Goal: Task Accomplishment & Management: Manage account settings

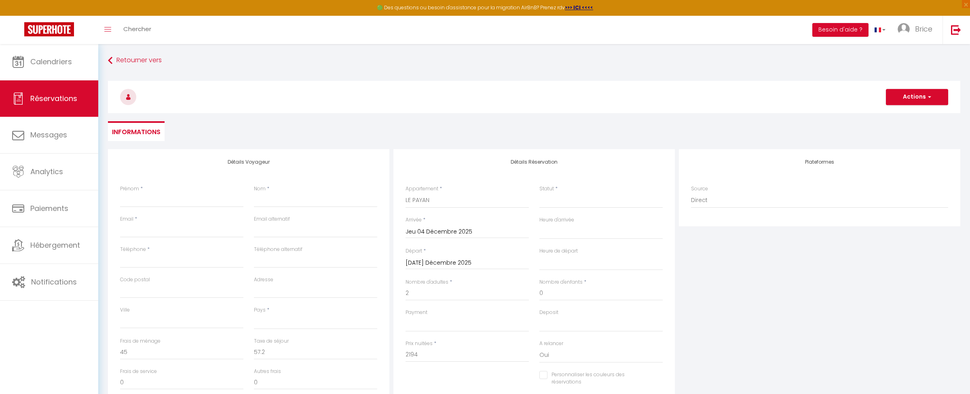
select select
select select "75980"
select select
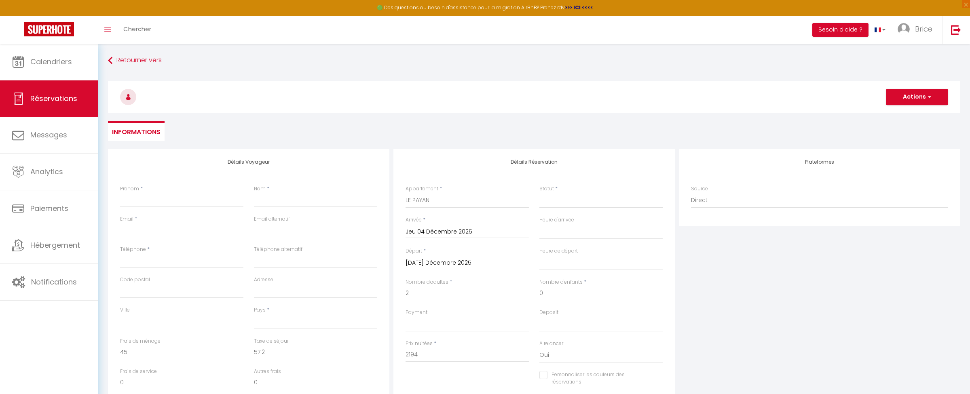
select select
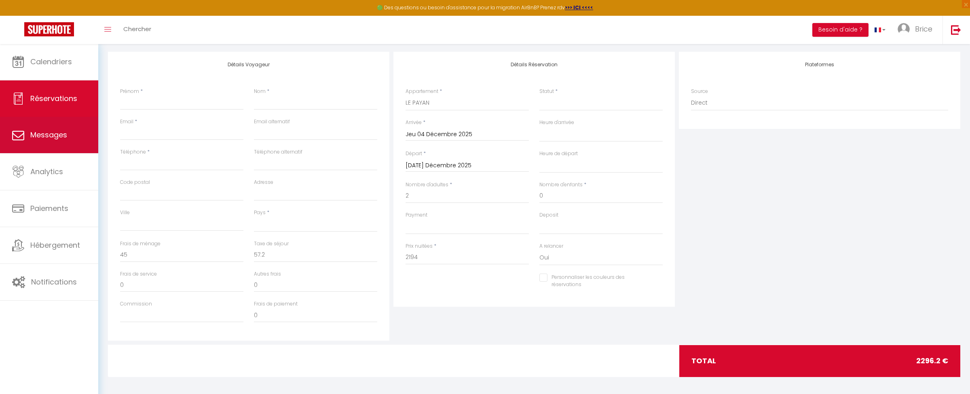
scroll to position [97, 0]
type input "2"
click at [47, 131] on span "Messages" at bounding box center [48, 135] width 37 height 10
select select "message"
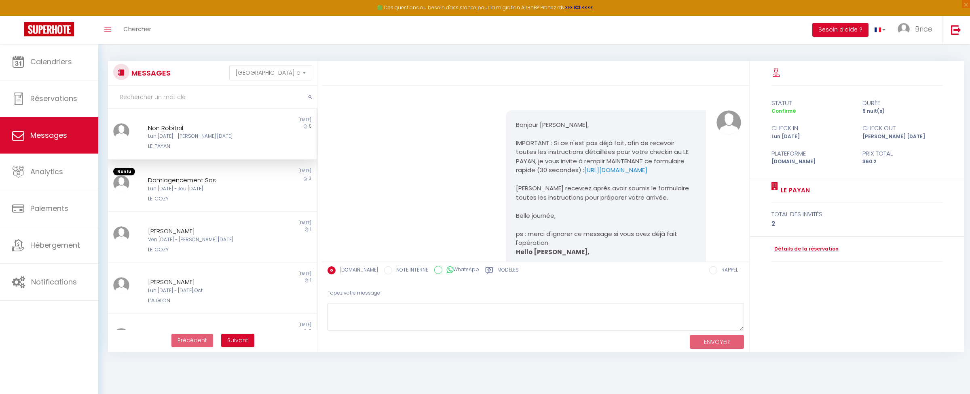
scroll to position [610, 0]
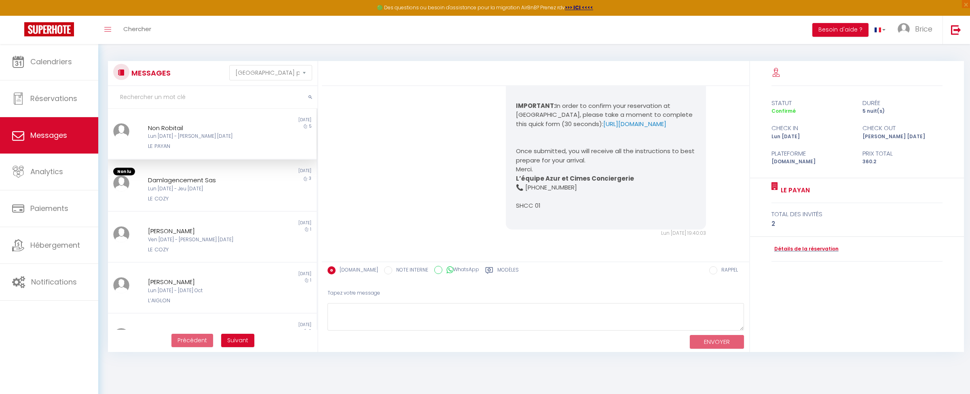
click at [218, 140] on div "Non Robitail Lun 13 Oct - Sam 18 Oct LE PAYAN" at bounding box center [204, 136] width 122 height 27
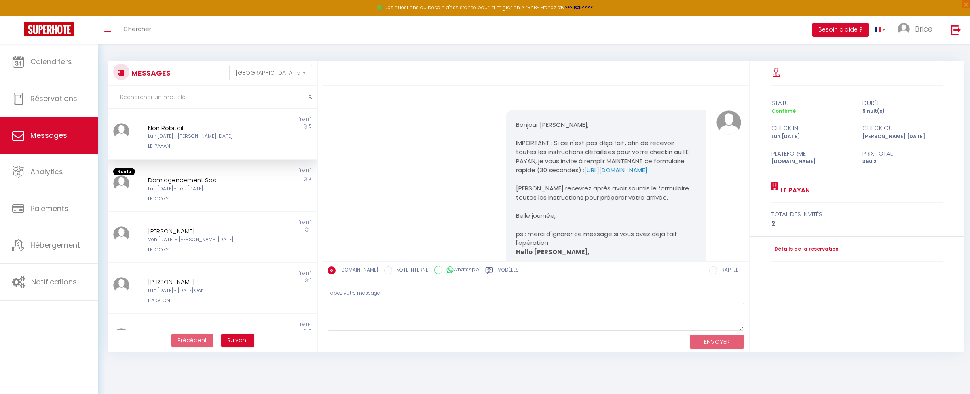
scroll to position [0, 0]
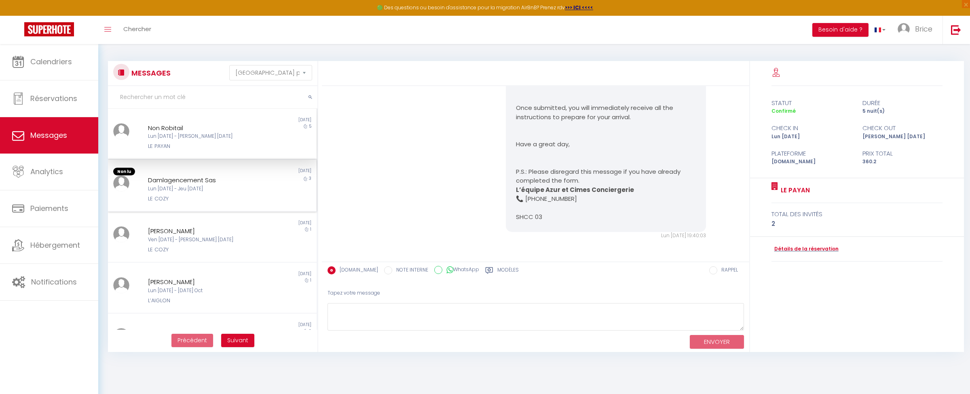
click at [209, 189] on div "Lun 06 Oct - Jeu 09 Oct" at bounding box center [203, 189] width 111 height 8
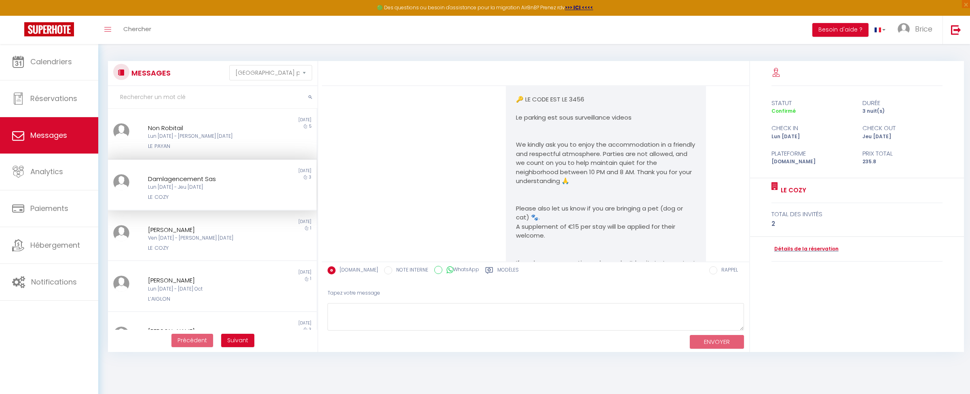
scroll to position [2270, 0]
click at [242, 231] on div "Yann Houard" at bounding box center [203, 230] width 111 height 10
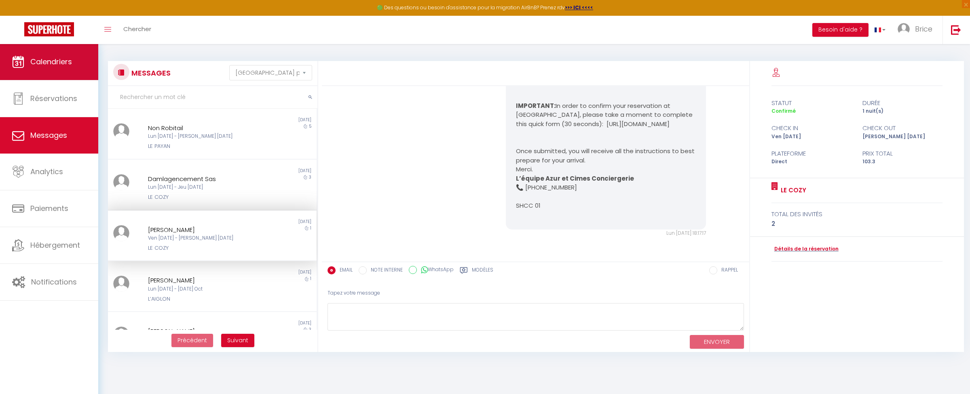
click at [63, 58] on span "Calendriers" at bounding box center [51, 62] width 42 height 10
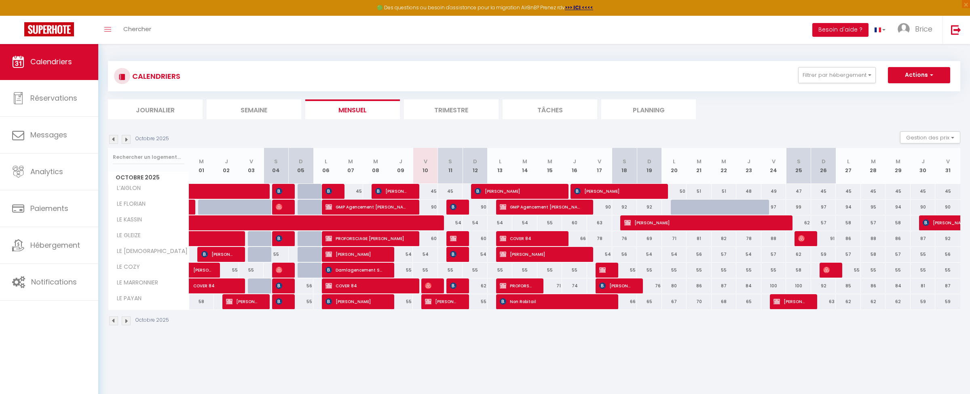
click at [456, 236] on img at bounding box center [453, 238] width 6 height 6
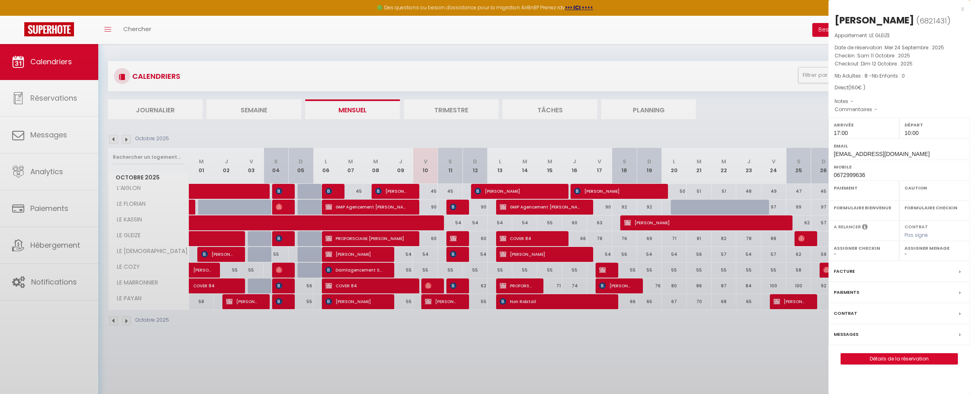
select select "OK"
select select "KO"
select select "0"
select select "1"
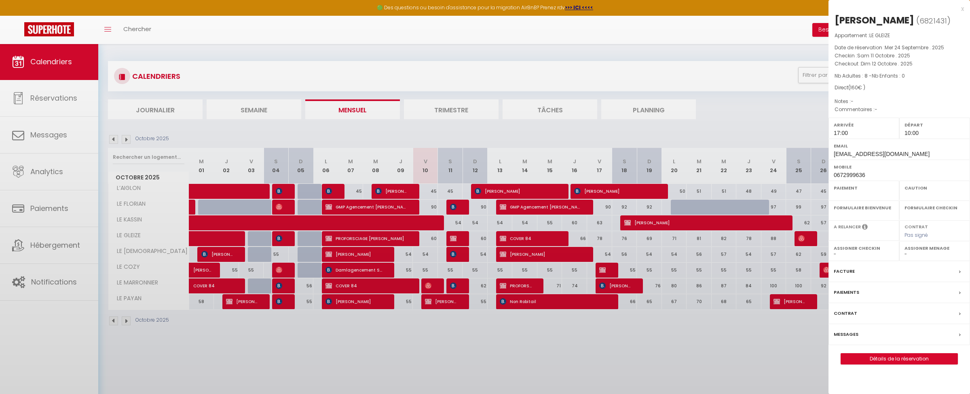
select select
select select "49372"
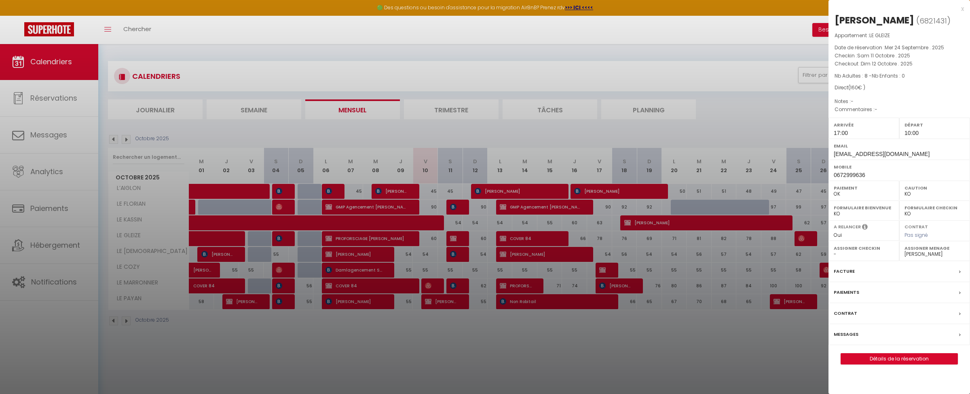
click at [59, 134] on div at bounding box center [485, 197] width 970 height 394
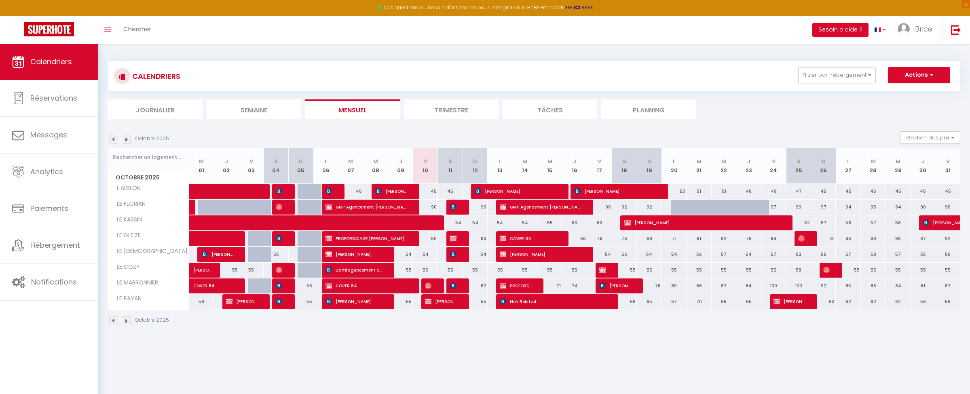
click at [58, 134] on span "Messages" at bounding box center [48, 135] width 37 height 10
select select "message"
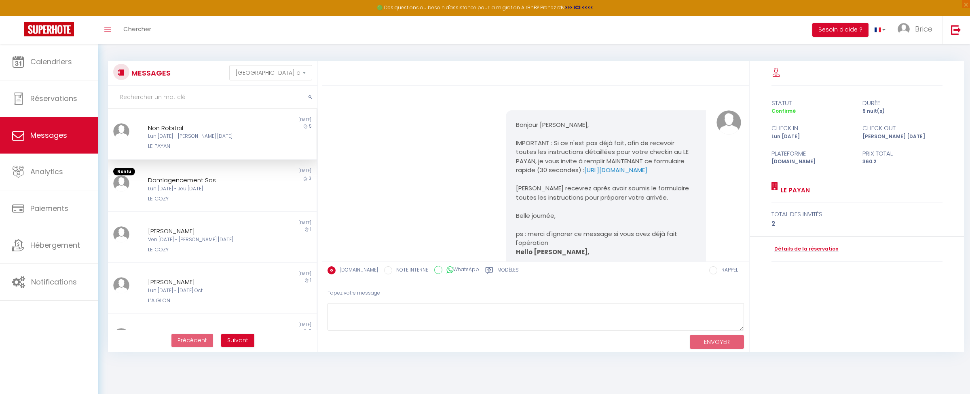
scroll to position [610, 0]
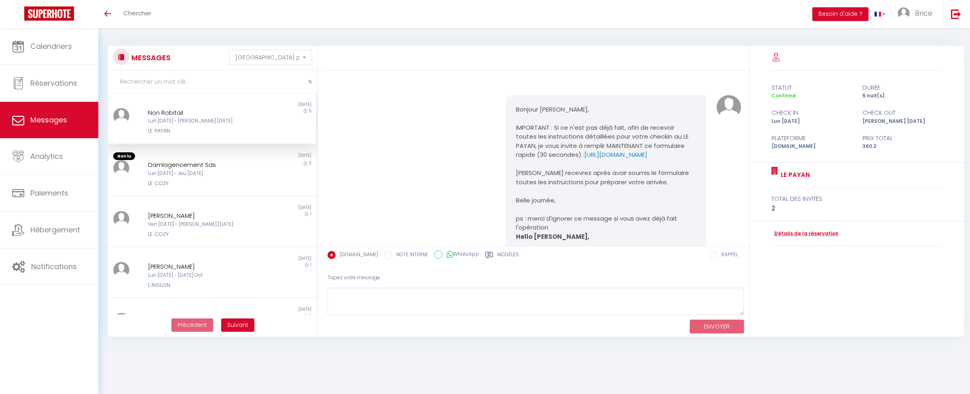
select select "message"
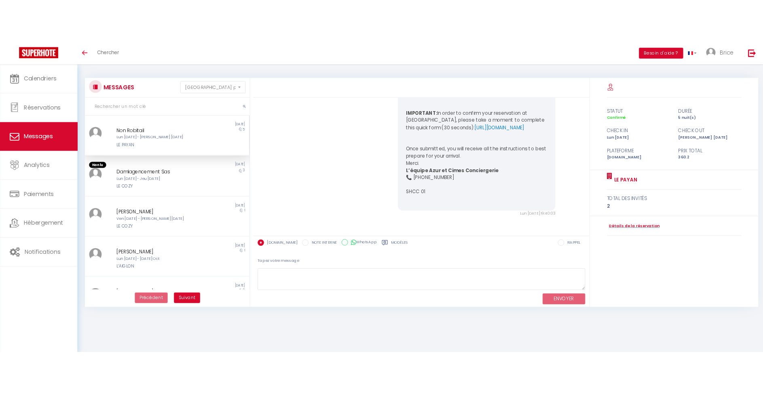
scroll to position [0, 0]
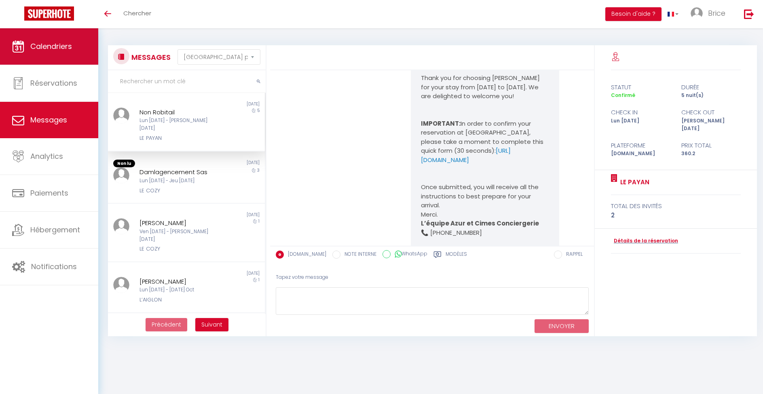
click at [50, 46] on span "Calendriers" at bounding box center [51, 46] width 42 height 10
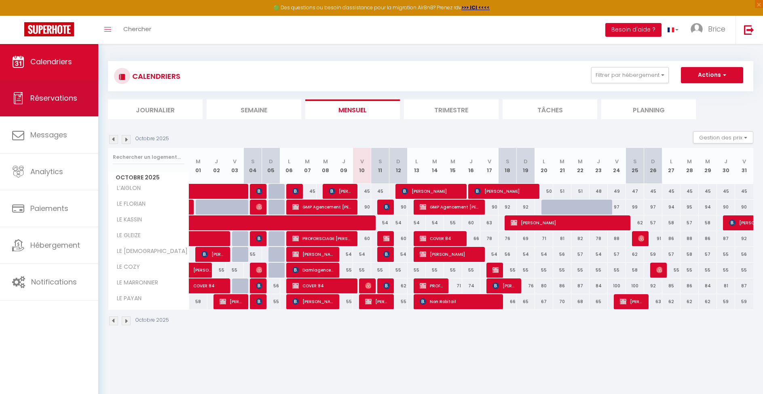
click at [61, 96] on span "Réservations" at bounding box center [53, 98] width 47 height 10
select select "not_cancelled"
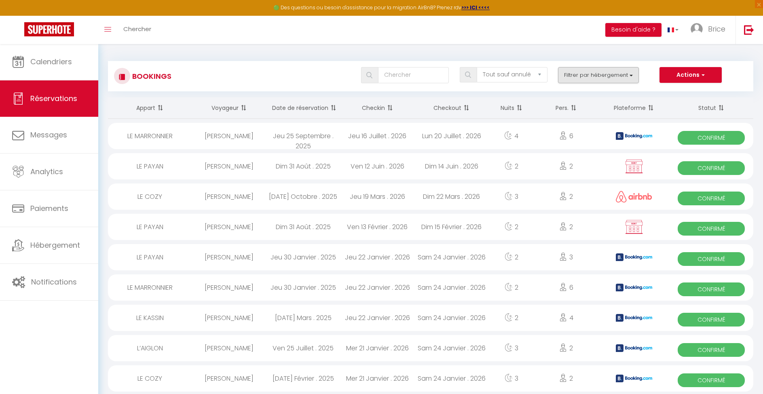
click at [623, 77] on button "Filtrer par hébergement" at bounding box center [598, 75] width 81 height 16
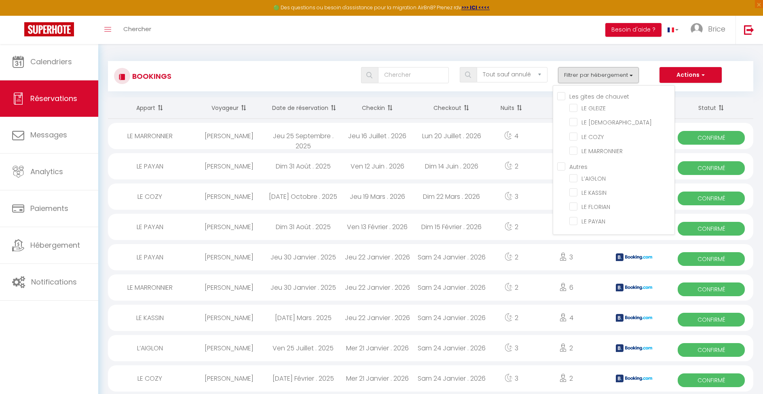
click at [560, 93] on chauvet "Les gites de chauvet" at bounding box center [615, 96] width 117 height 8
checkbox chauvet "true"
checkbox input "true"
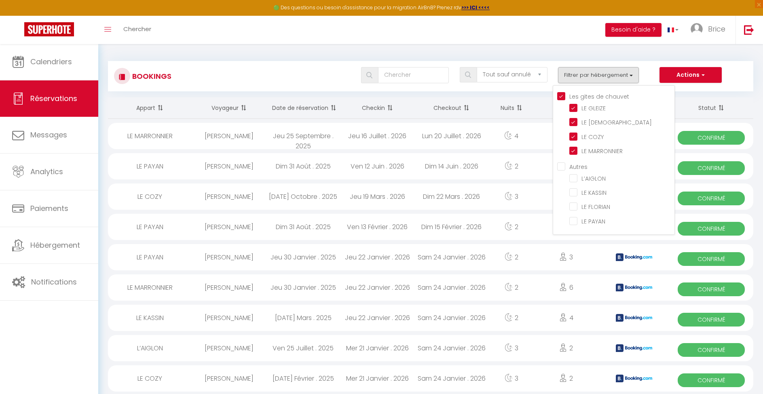
checkbox input "true"
checkbox input "false"
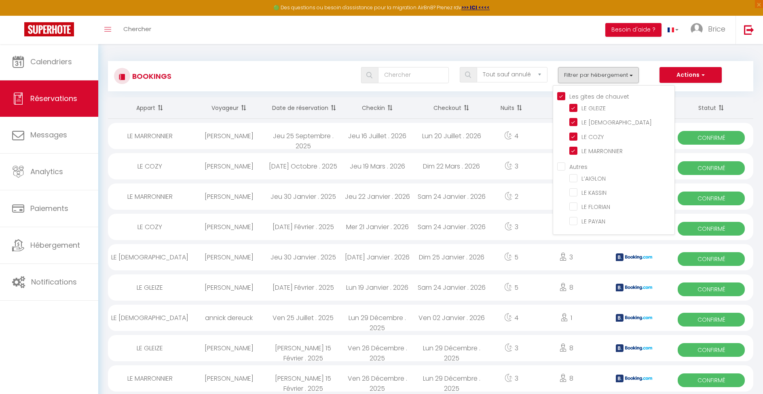
checkbox input "false"
click at [571, 191] on input "LE KASSIN" at bounding box center [621, 192] width 105 height 8
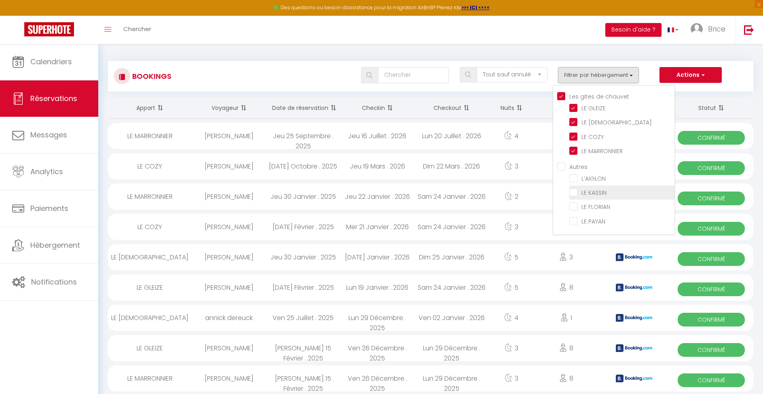
checkbox input "true"
checkbox input "false"
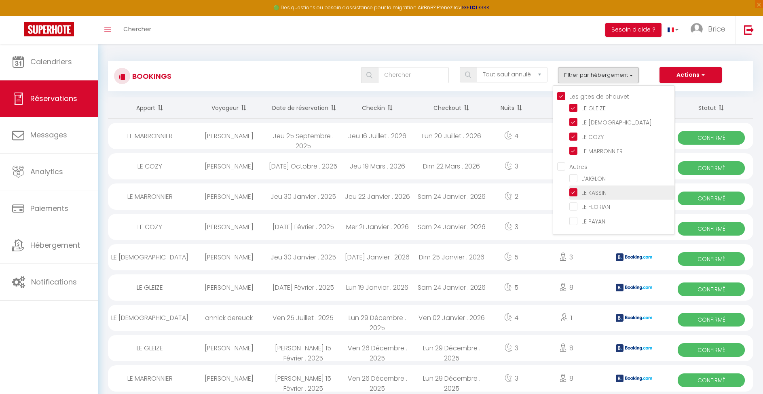
checkbox input "false"
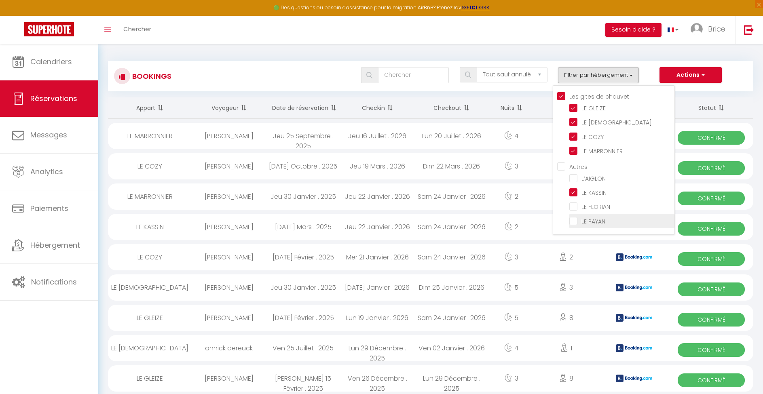
click at [570, 224] on input "LE PAYAN" at bounding box center [621, 220] width 105 height 8
checkbox input "true"
checkbox input "false"
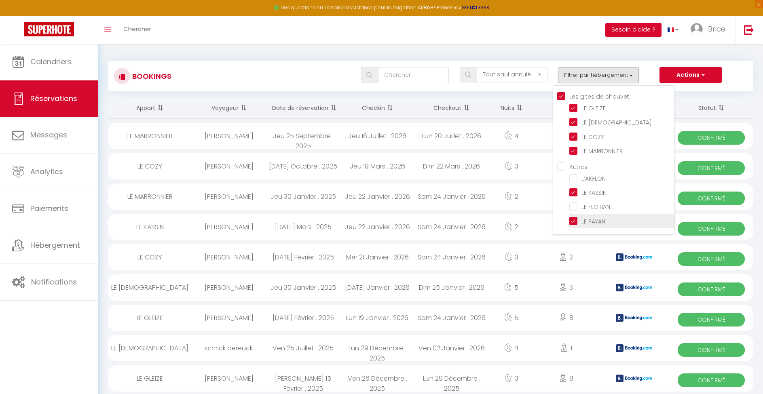
checkbox input "false"
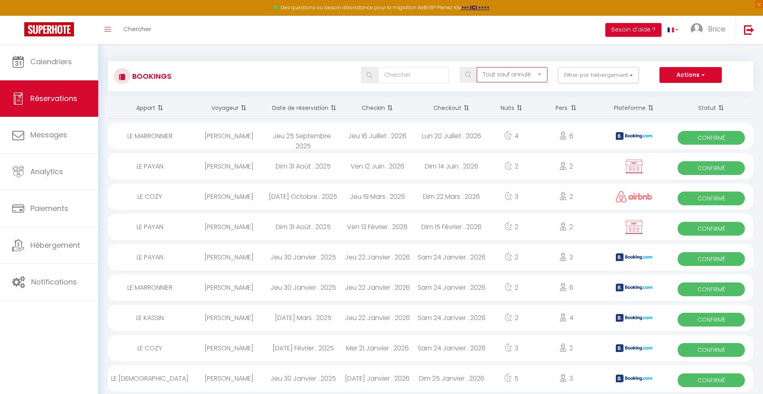
click at [439, 73] on input "text" at bounding box center [413, 75] width 71 height 16
click at [682, 74] on button "Actions" at bounding box center [690, 75] width 62 height 16
click at [380, 109] on th "Checkin" at bounding box center [377, 107] width 74 height 21
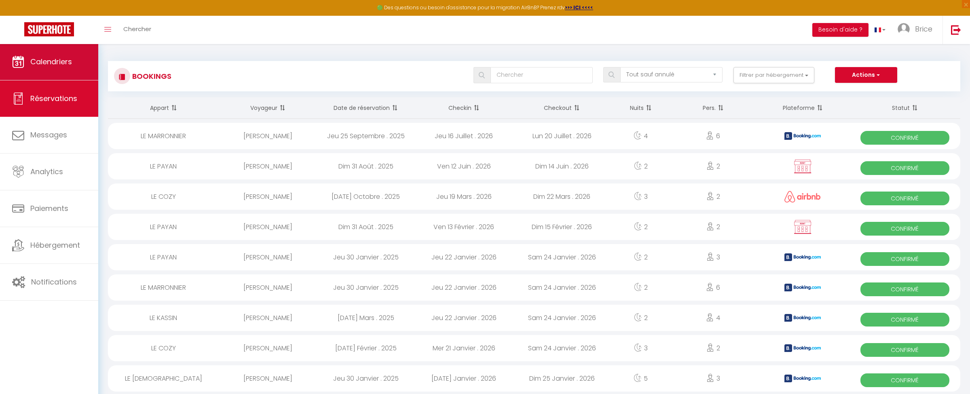
click at [74, 69] on link "Calendriers" at bounding box center [49, 62] width 98 height 36
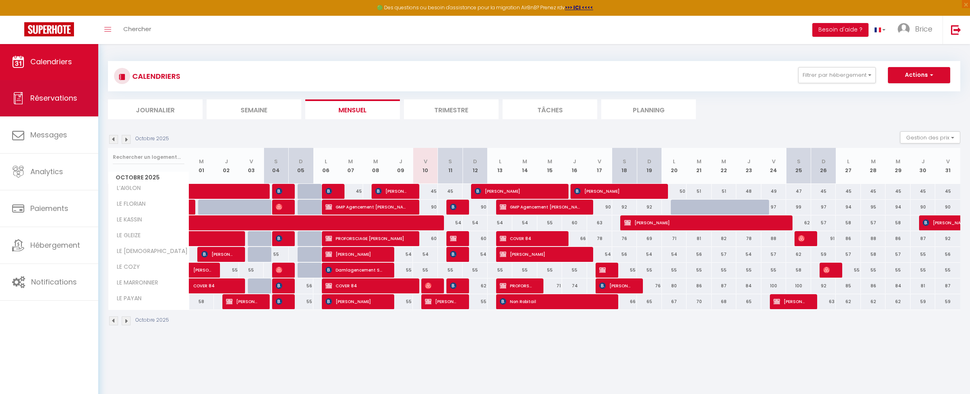
click at [45, 94] on span "Réservations" at bounding box center [53, 98] width 47 height 10
select select "not_cancelled"
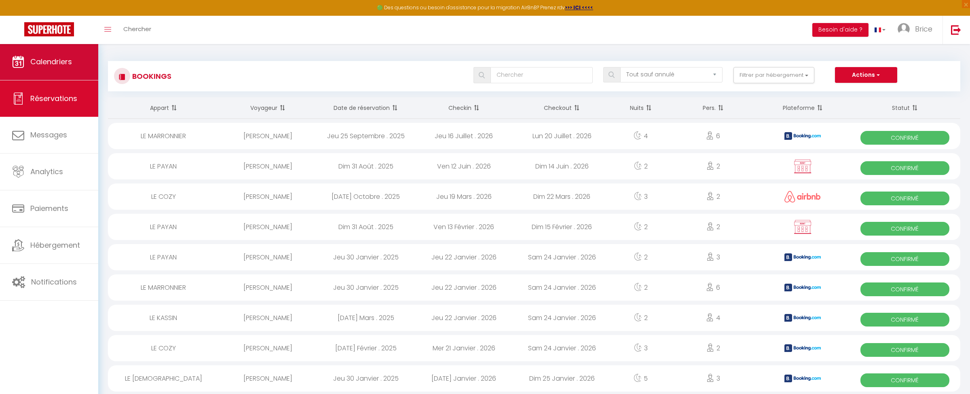
click at [59, 59] on span "Calendriers" at bounding box center [51, 62] width 42 height 10
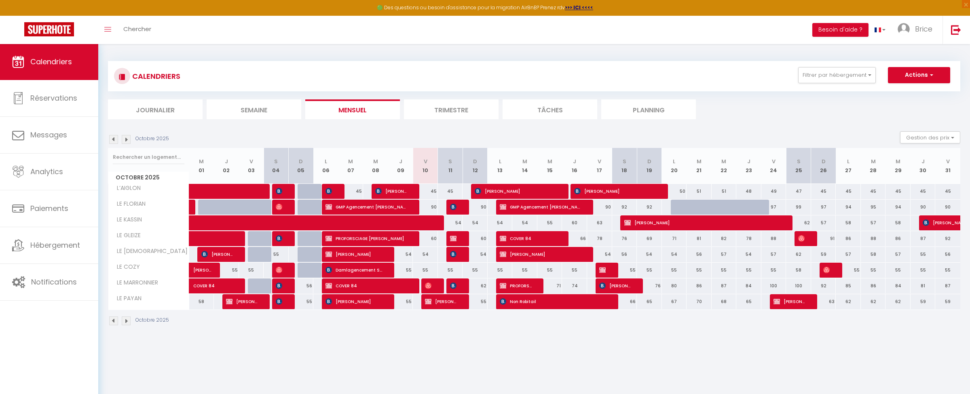
click at [360, 283] on span "COVER 84" at bounding box center [367, 285] width 84 height 15
select select "OK"
select select "KO"
select select "0"
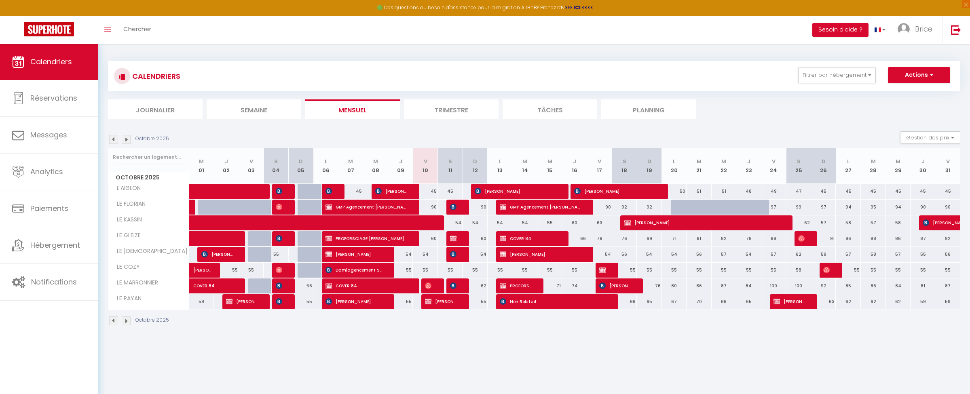
select select "1"
select select
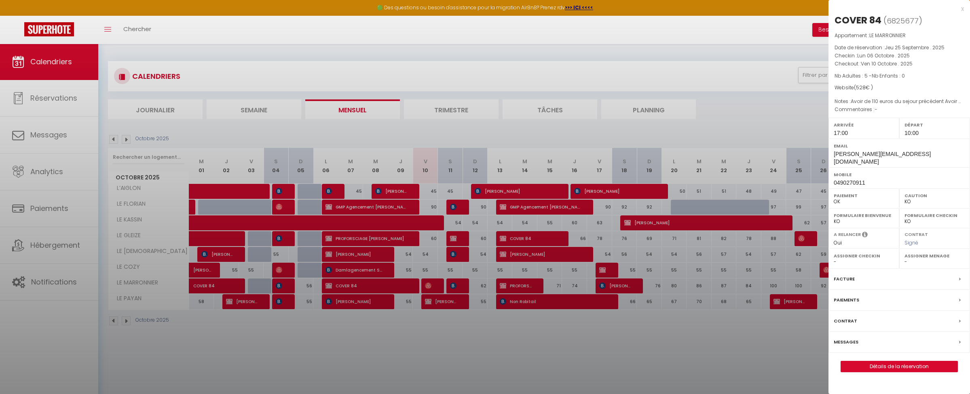
select select "47952"
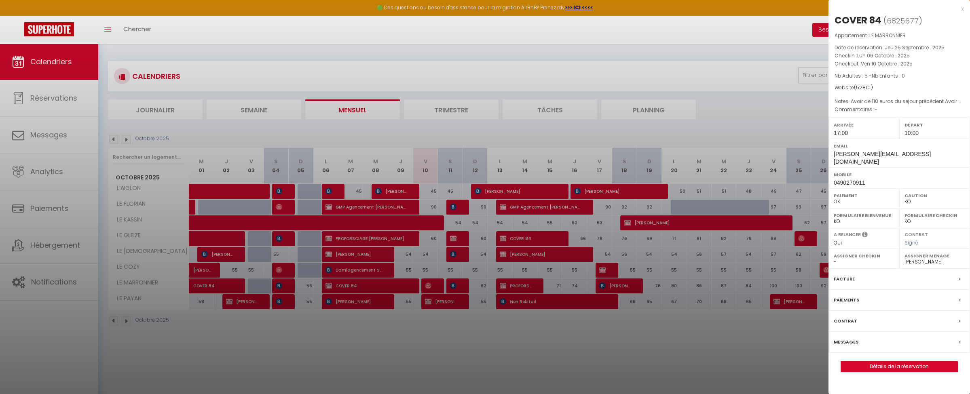
click at [876, 361] on link "Détails de la réservation" at bounding box center [899, 366] width 116 height 11
select select
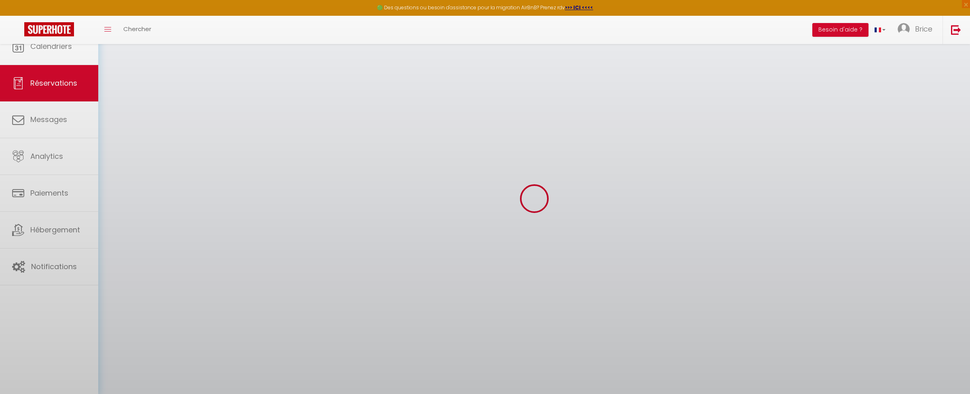
type input "COVER"
type input "84"
type input "m.massuet@cover-84.fr"
type input "contact@cover-84.fr"
type input "0490270911"
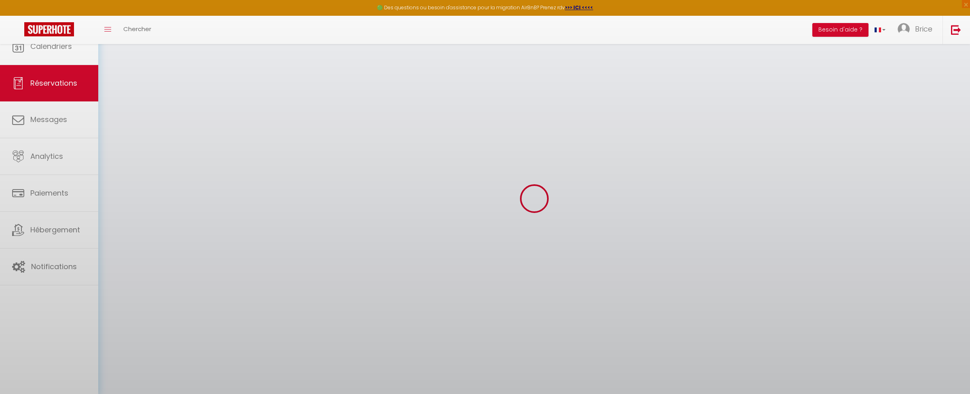
select select "FR"
select select "1"
type input "Lun 06 Octobre 2025"
select select
type input "Ven 10 Octobre 2025"
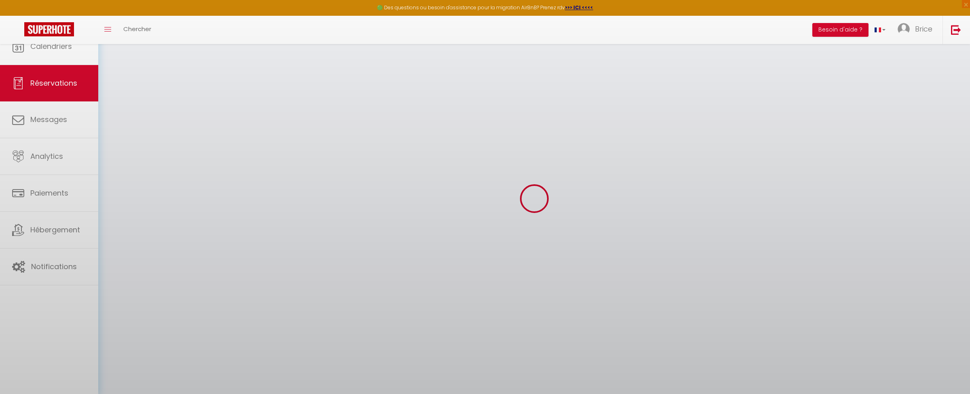
select select
type input "5"
select select "12"
select select "14"
type input "440"
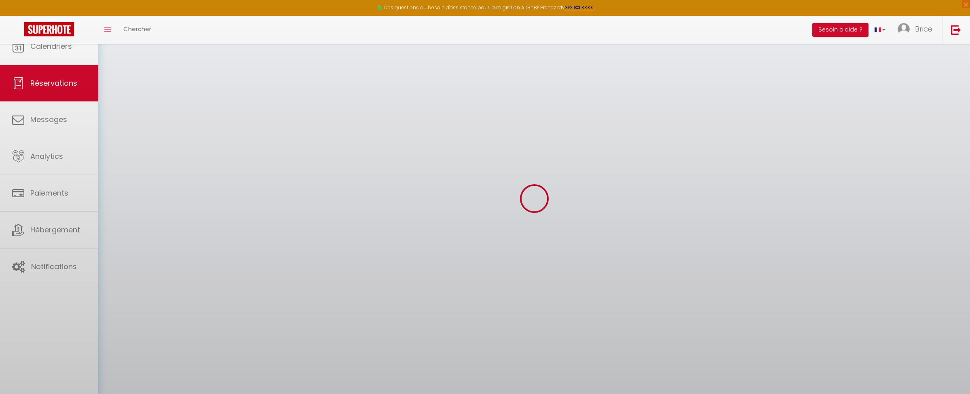
checkbox input "false"
type input "0"
select select "69"
type input "30"
type input "0"
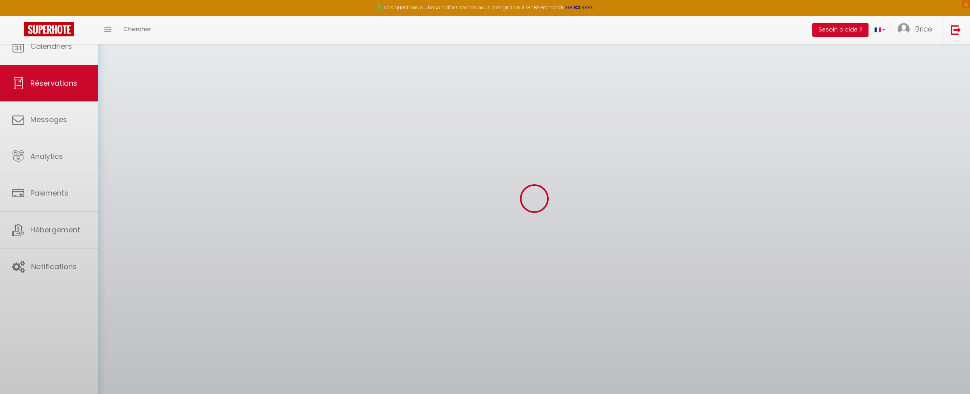
type input "0"
select select "75979"
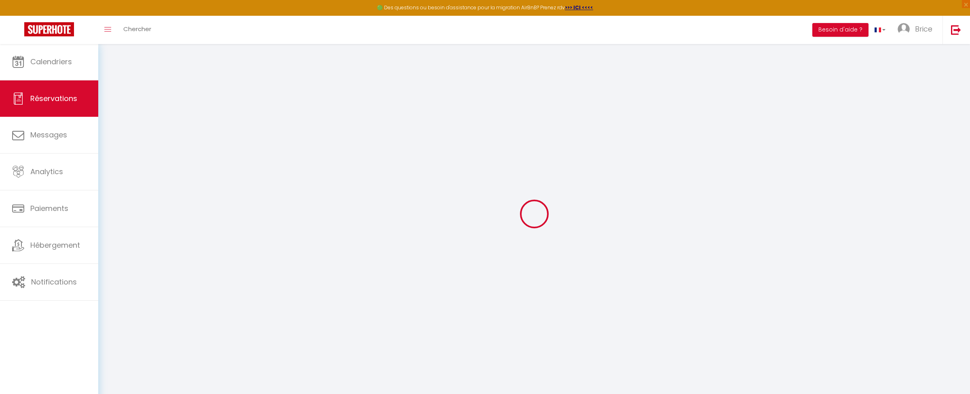
select select
checkbox input "false"
select select
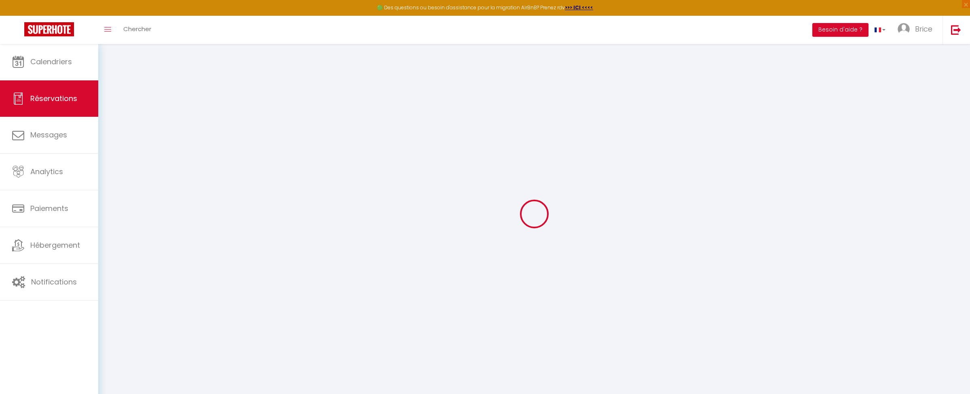
checkbox input "false"
type textarea "Avoir de 110 euros du sejour précédent Avoir de 193,3 A regler 219,70 euros"
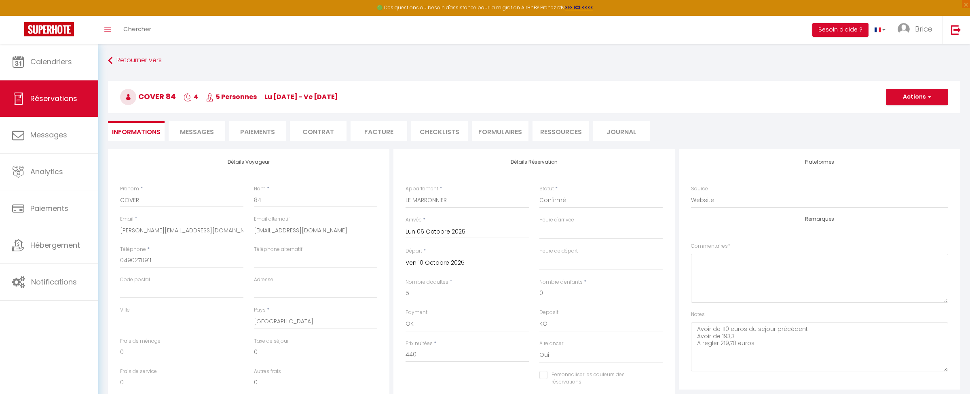
select select
checkbox input "false"
type input "55"
type input "33"
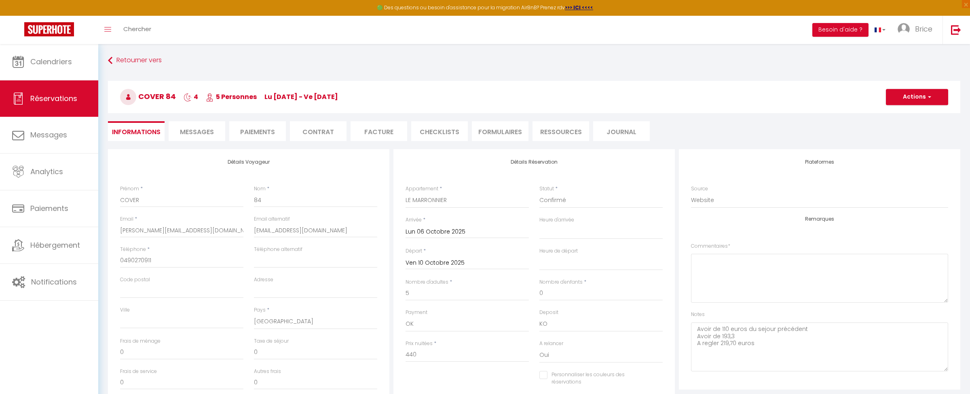
select select
checkbox input "false"
select select "17:00"
select select "10:00"
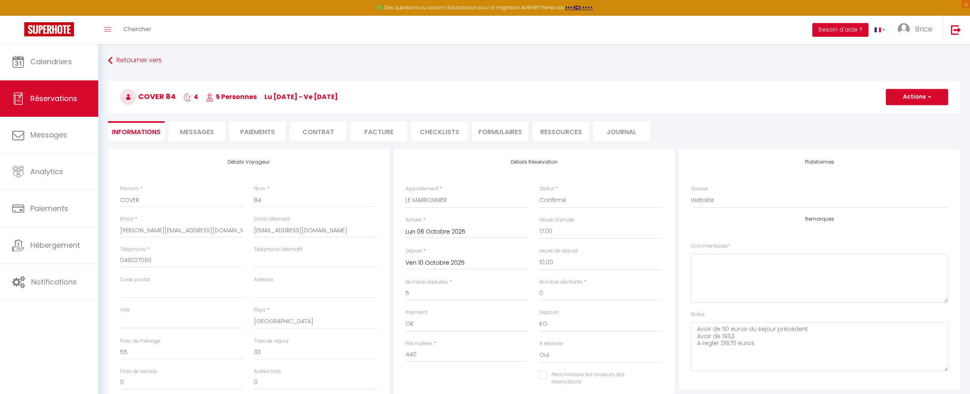
click at [318, 131] on li "Contrat" at bounding box center [318, 131] width 57 height 20
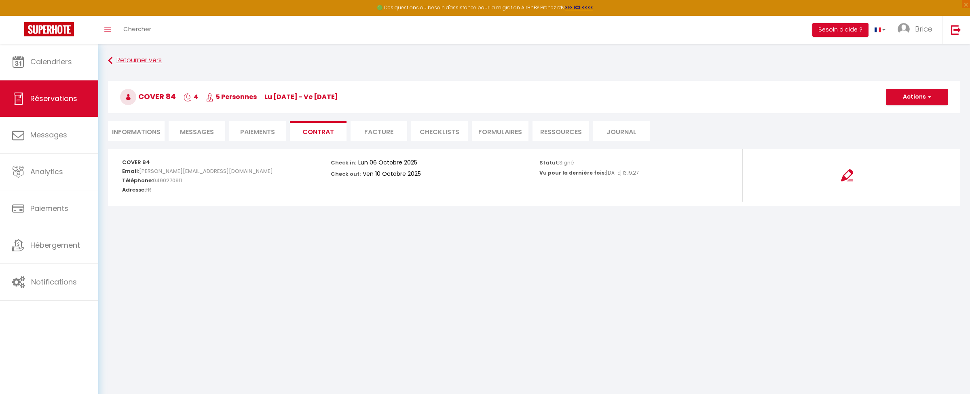
click at [146, 60] on link "Retourner vers" at bounding box center [534, 60] width 852 height 15
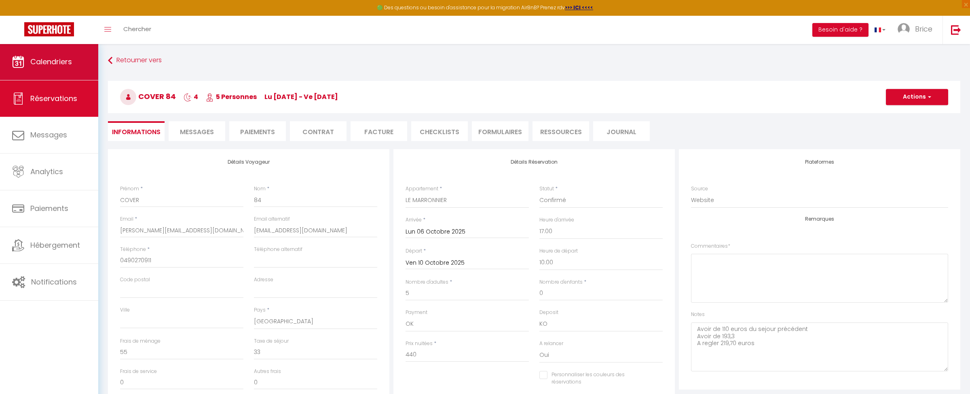
click at [42, 68] on link "Calendriers" at bounding box center [49, 62] width 98 height 36
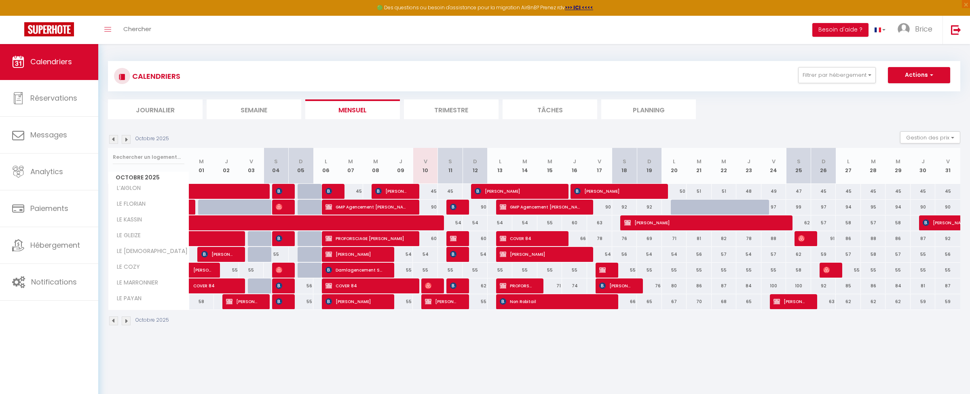
click at [521, 239] on span "COVER 84" at bounding box center [529, 238] width 59 height 15
select select "KO"
select select "0"
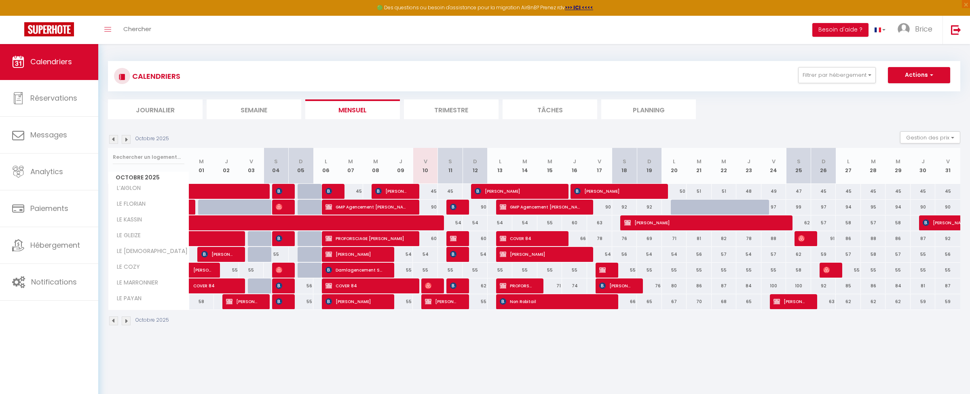
select select "1"
select select
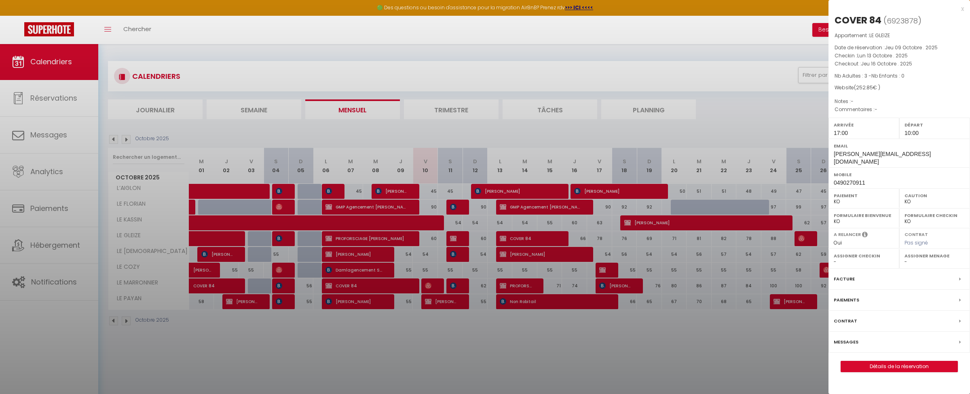
select select "49372"
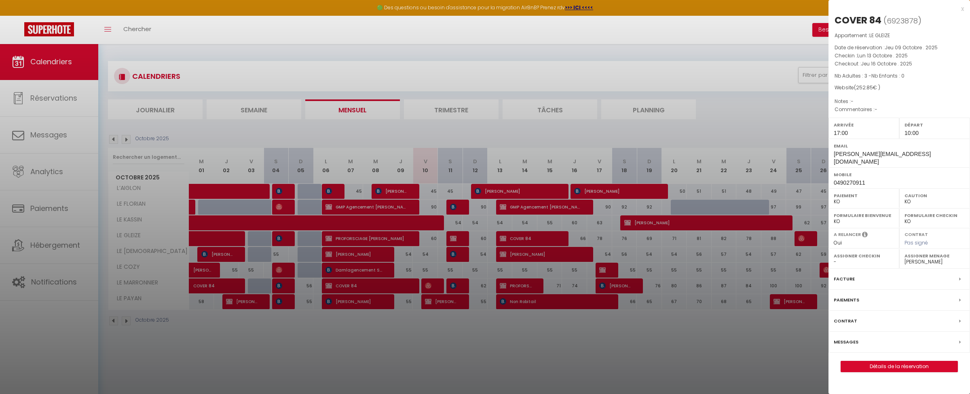
click at [884, 361] on link "Détails de la réservation" at bounding box center [899, 366] width 116 height 11
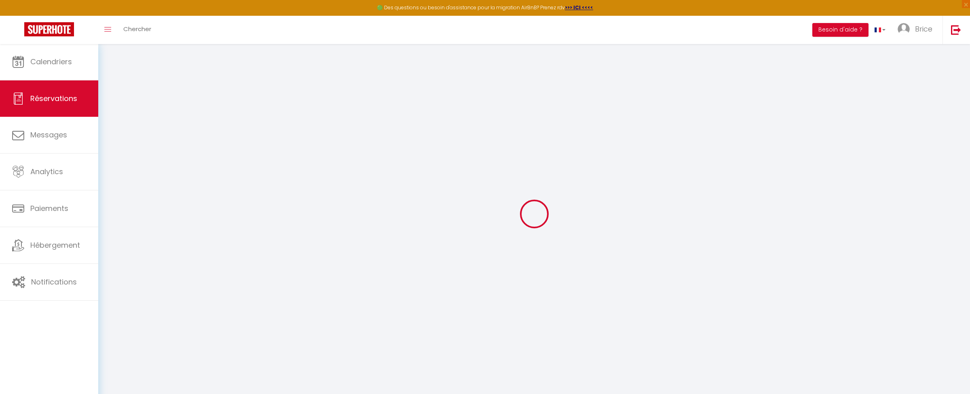
type input "COVER"
type input "84"
type input "m.massuet@cover-84.fr"
type input "contact@cover-84.fr"
type input "0490270911"
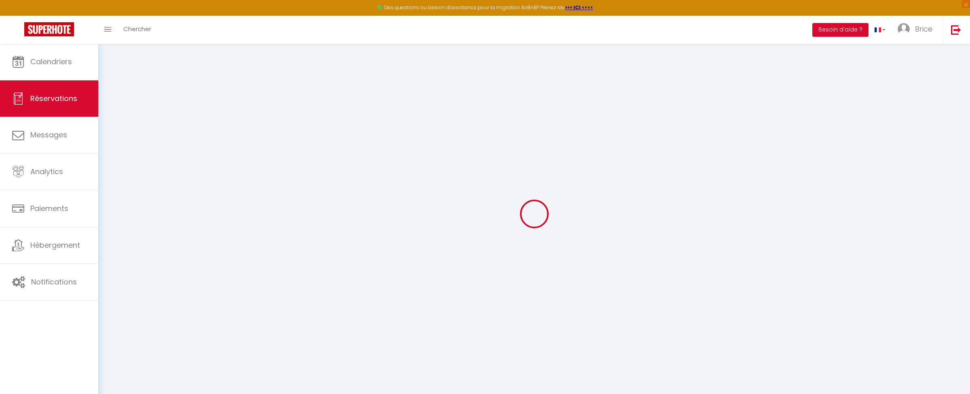
select select "FR"
select select "75976"
select select "2"
type input "Lun 13 Octobre 2025"
select select
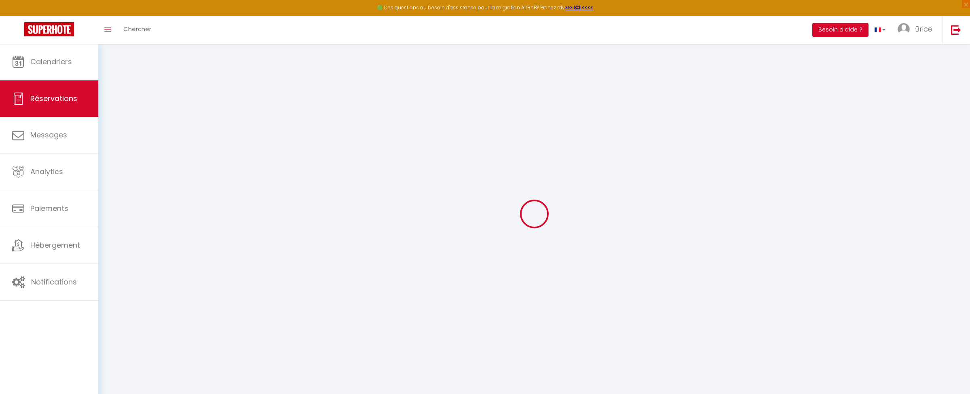
type input "Jeu 16 Octobre 2025"
select select
type input "3"
select select "10"
select select
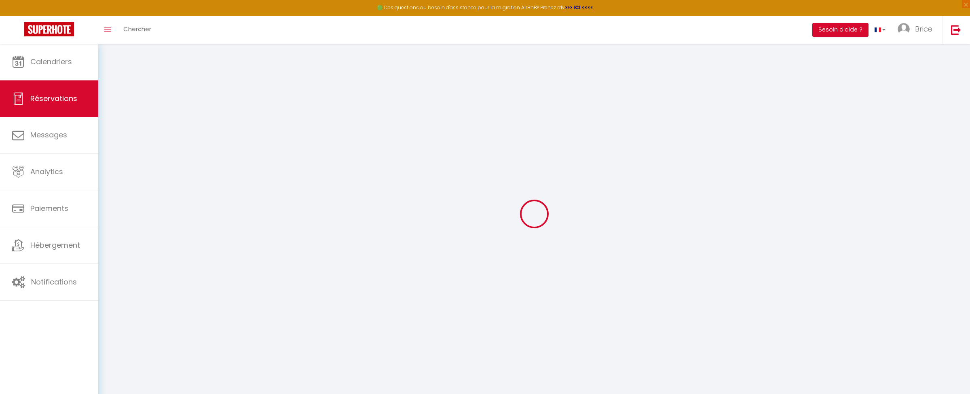
type input "183"
checkbox input "false"
type input "252.85"
select select "69"
type input "30"
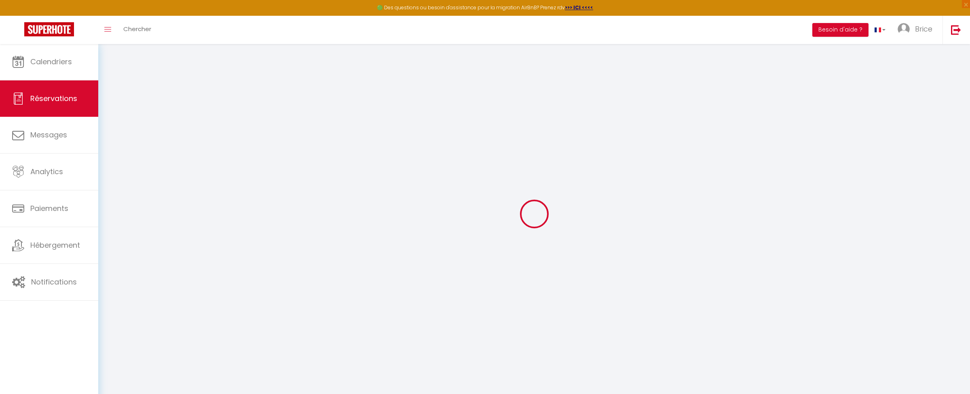
type input "0"
select select
select select "14"
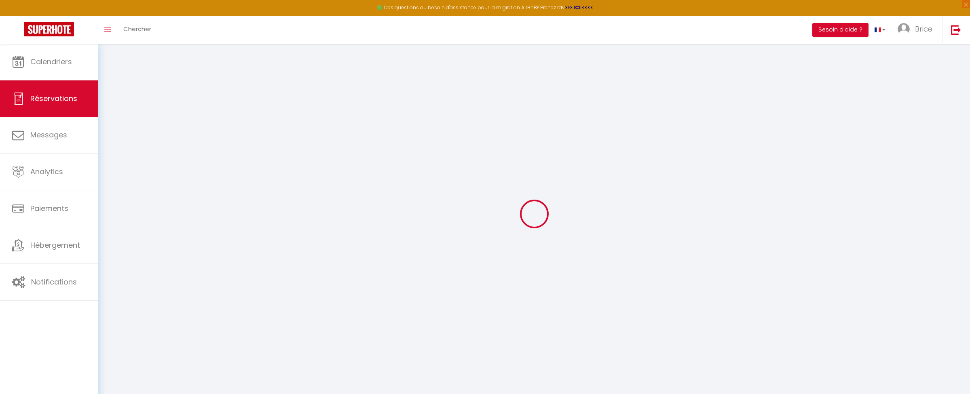
checkbox input "false"
select select
checkbox input "false"
select select
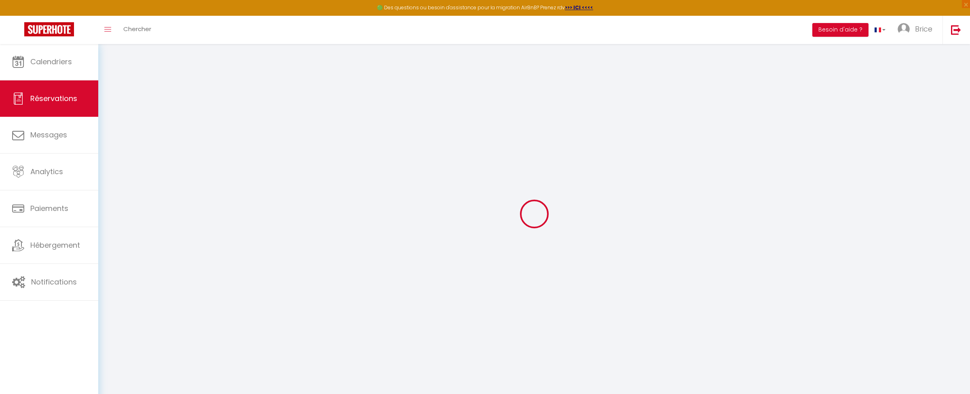
select select
checkbox input "false"
select select
checkbox input "false"
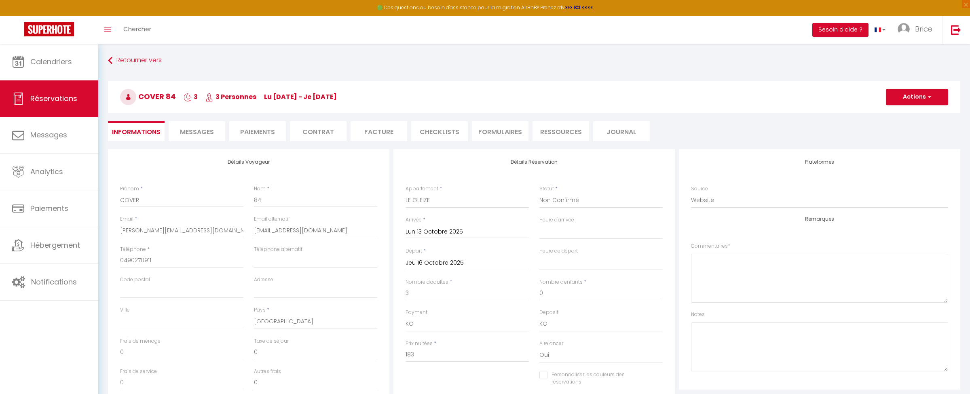
type input "55"
type input "14.85"
select select
checkbox input "false"
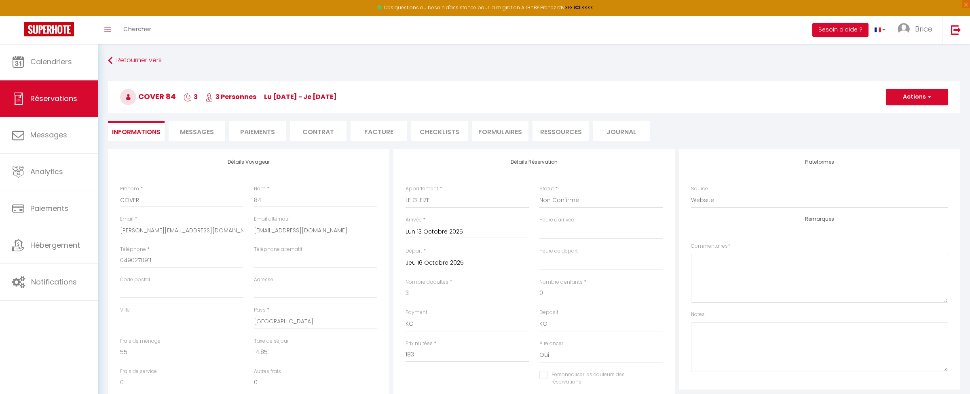
select select "17:00"
select select "10:00"
click at [36, 58] on span "Calendriers" at bounding box center [51, 62] width 42 height 10
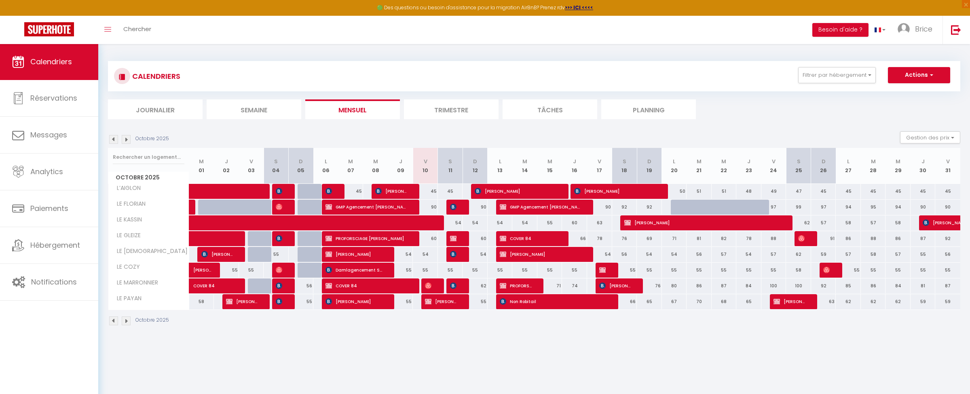
click at [526, 240] on span "COVER 84" at bounding box center [529, 238] width 59 height 15
select select "KO"
select select "0"
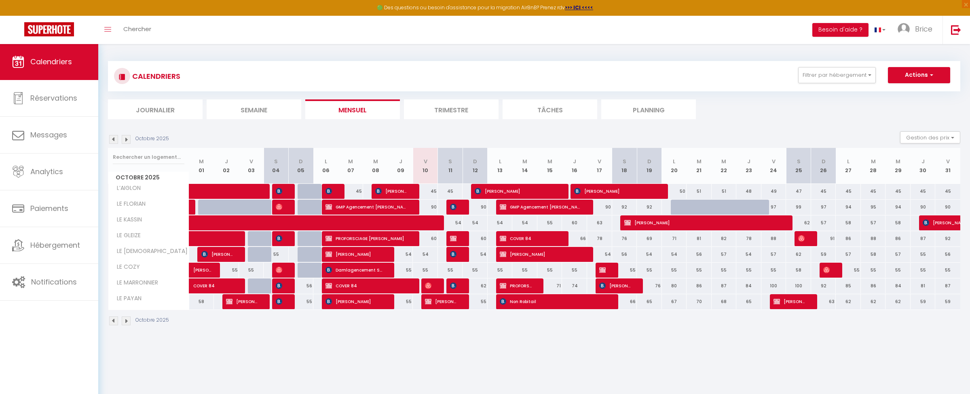
select select "1"
select select
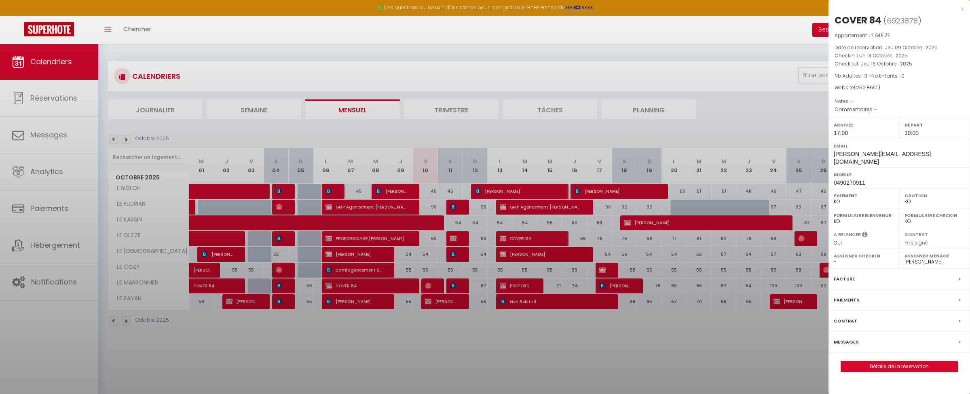
click at [526, 240] on div at bounding box center [485, 197] width 970 height 394
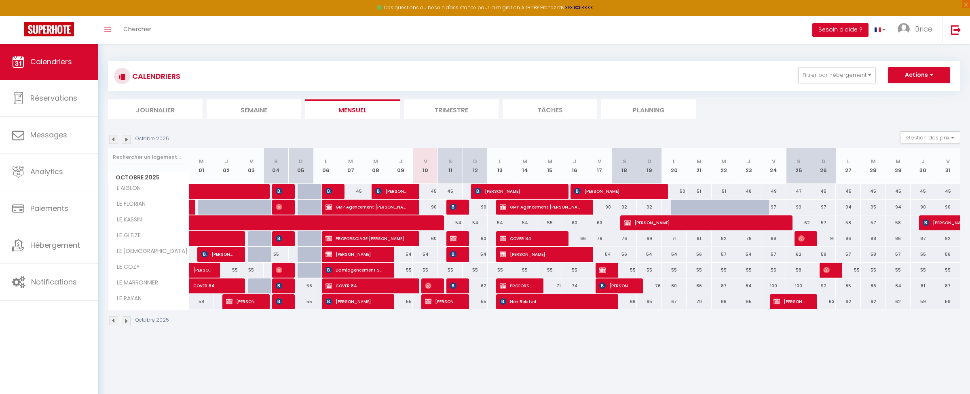
click at [541, 239] on span "COVER 84" at bounding box center [529, 238] width 59 height 15
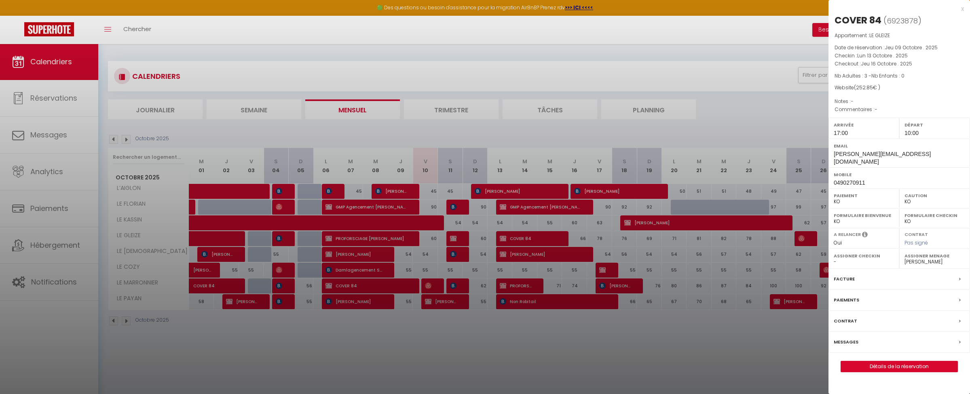
click at [872, 361] on link "Détails de la réservation" at bounding box center [899, 366] width 116 height 11
select select "75976"
select select "2"
select select "10"
select select
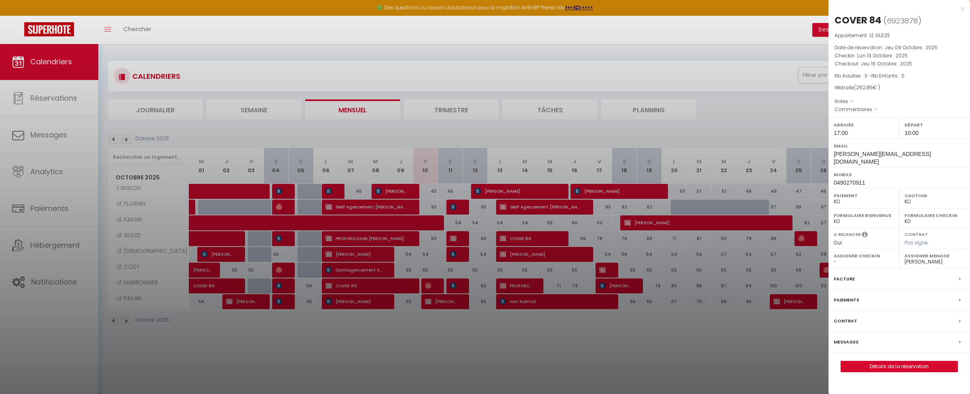
select select "69"
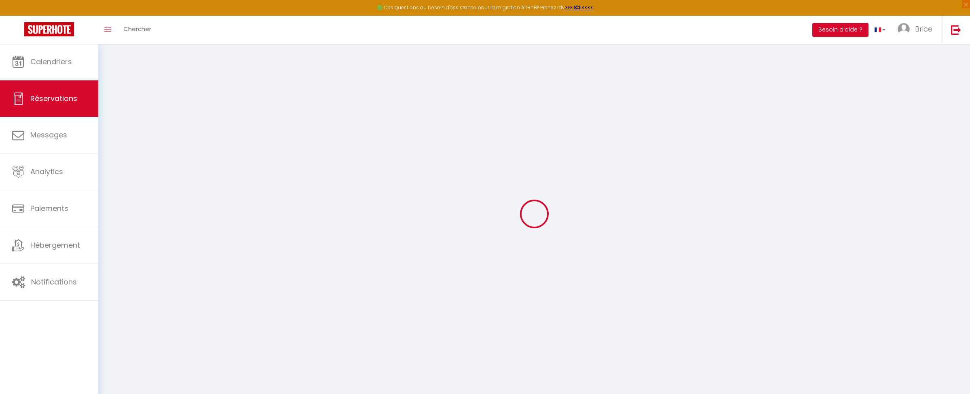
select select
select select "14"
checkbox input "false"
select select
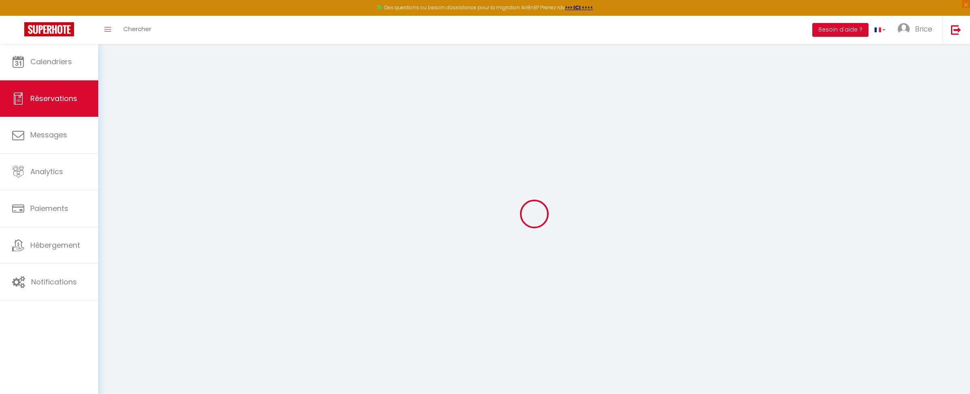
select select
checkbox input "false"
select select
checkbox input "false"
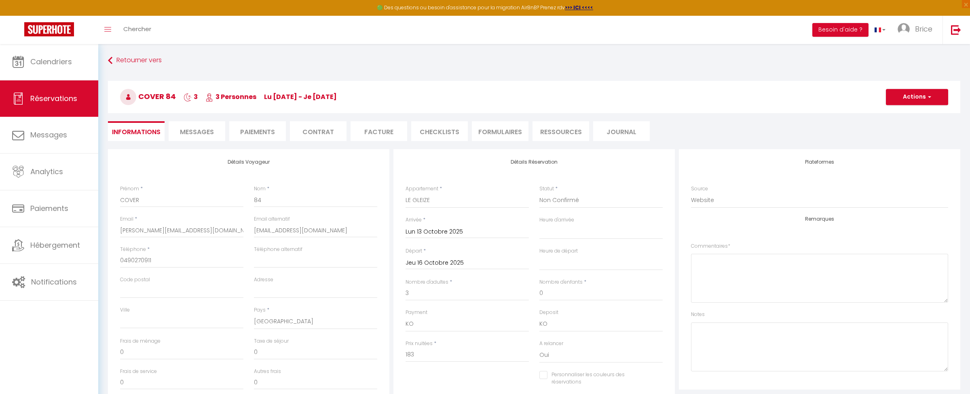
type input "55"
type input "14.85"
select select
checkbox input "false"
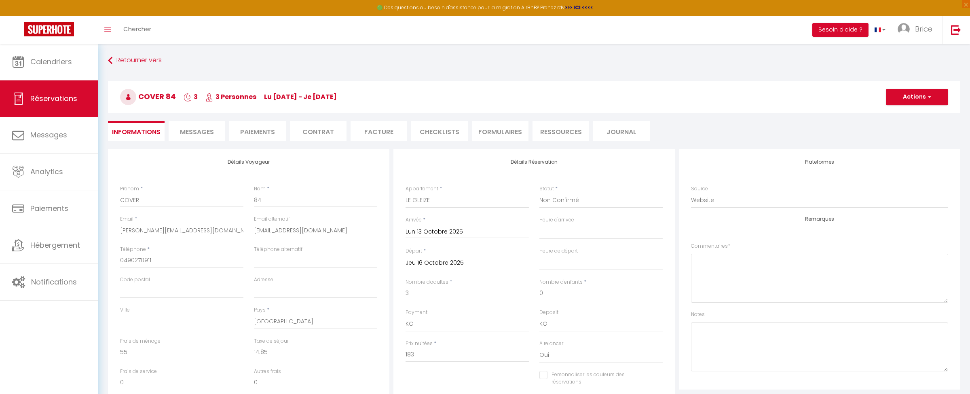
select select "17:00"
select select "10:00"
click at [417, 261] on input "Jeu 16 Octobre 2025" at bounding box center [466, 263] width 123 height 11
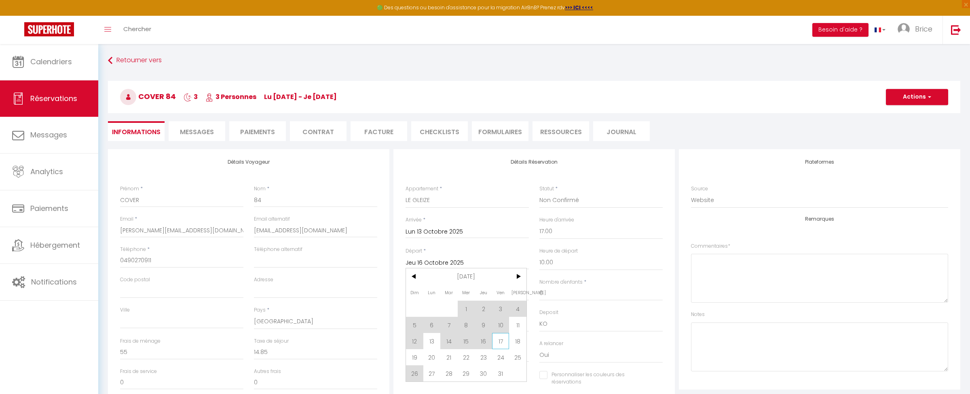
click at [501, 344] on span "17" at bounding box center [500, 341] width 17 height 16
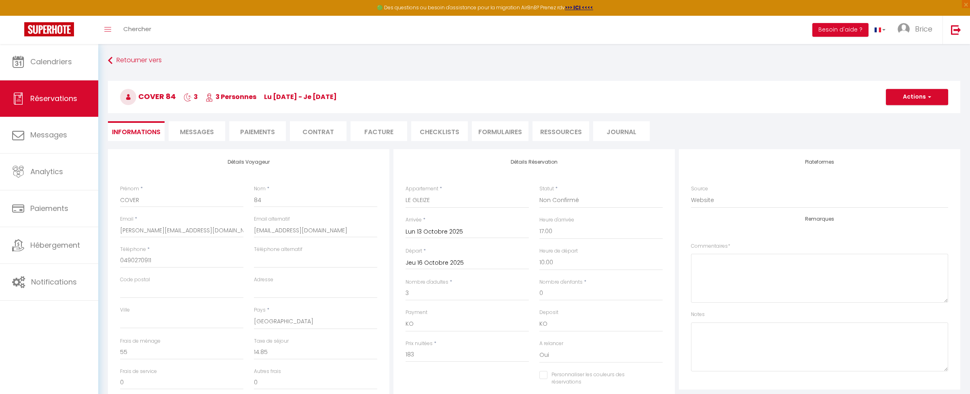
type input "19.8"
type input "Ven 17 Octobre 2025"
type input "268"
checkbox input "false"
click at [501, 344] on div "Prix nuitées * 268" at bounding box center [466, 351] width 123 height 22
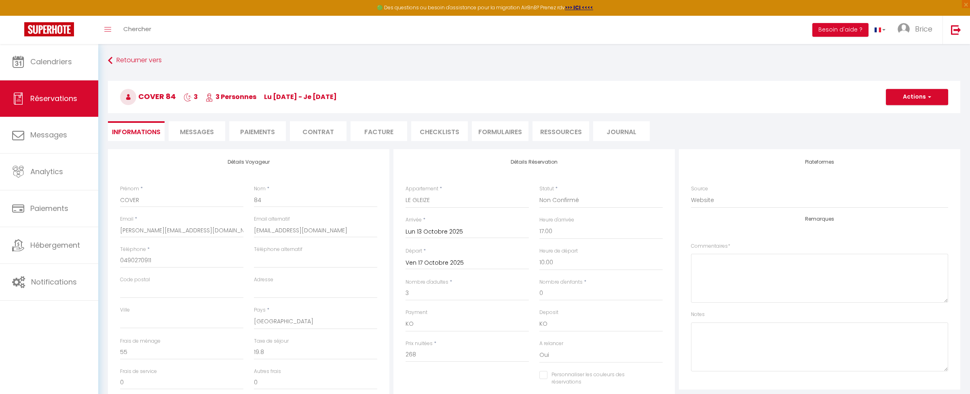
click at [898, 95] on button "Actions" at bounding box center [917, 97] width 62 height 16
click at [895, 112] on link "Enregistrer" at bounding box center [909, 115] width 64 height 11
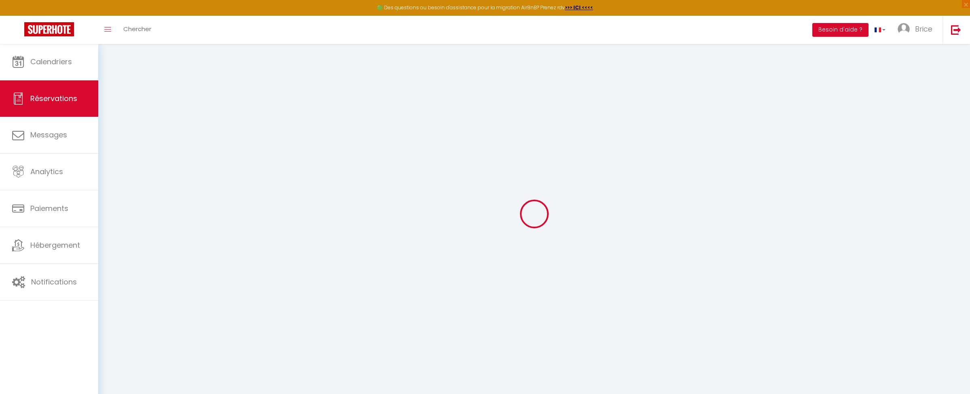
select select "not_cancelled"
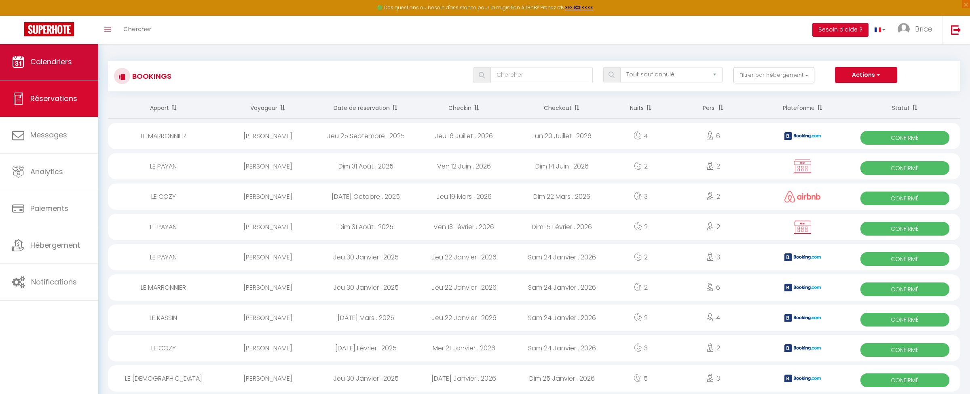
click at [72, 61] on span "Calendriers" at bounding box center [51, 62] width 42 height 10
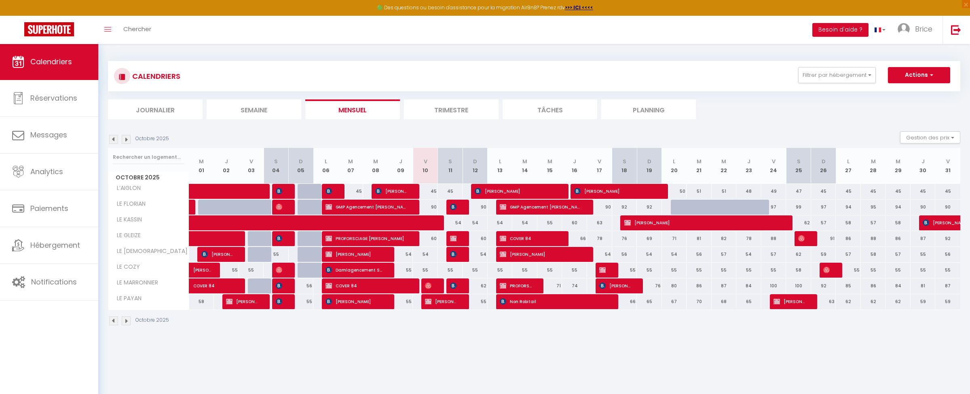
click at [344, 287] on span "COVER 84" at bounding box center [367, 285] width 84 height 15
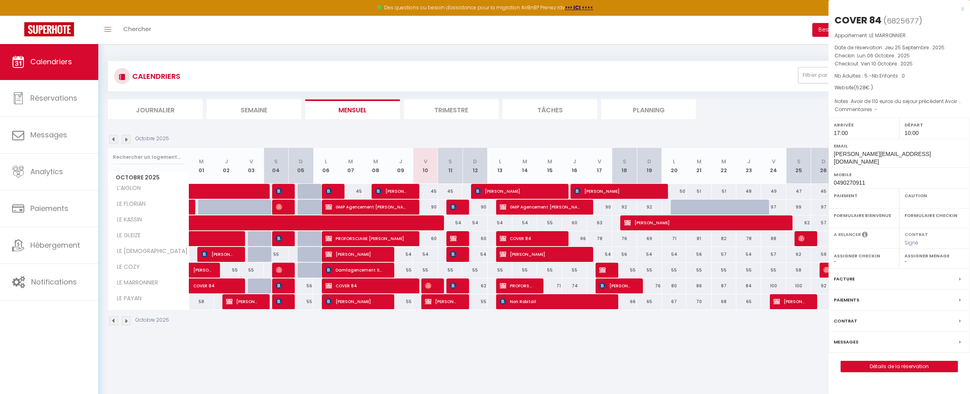
select select "OK"
select select "KO"
select select "0"
select select "1"
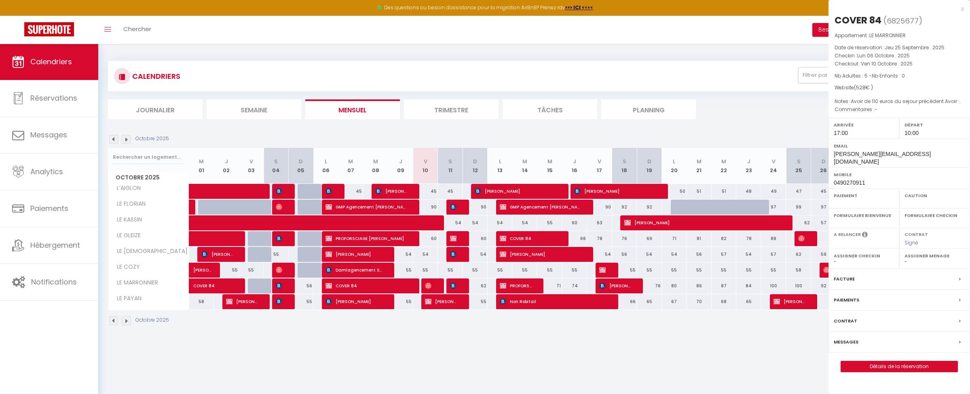
select select
select select "47952"
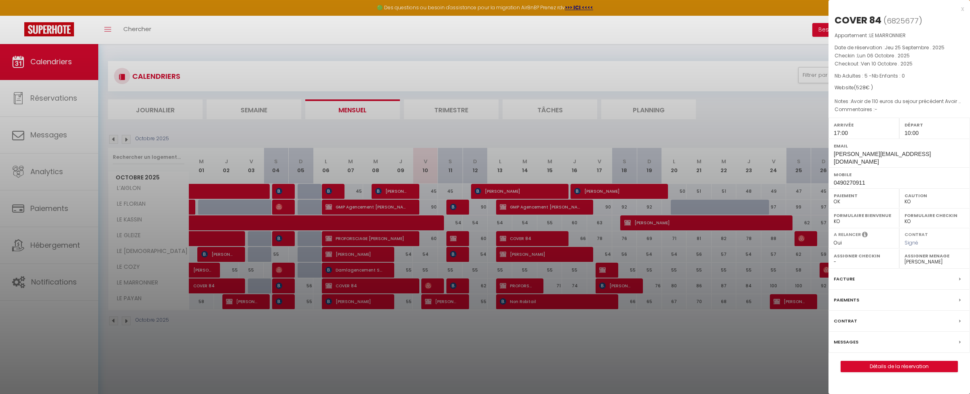
click at [904, 361] on link "Détails de la réservation" at bounding box center [899, 366] width 116 height 11
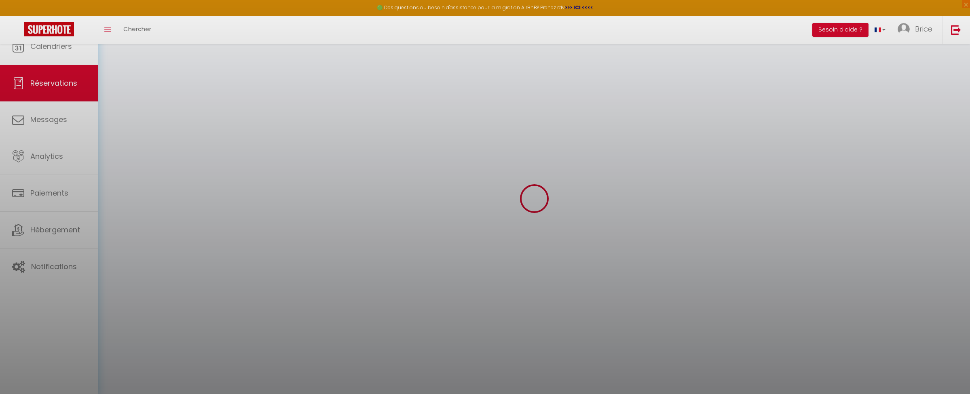
select select "75979"
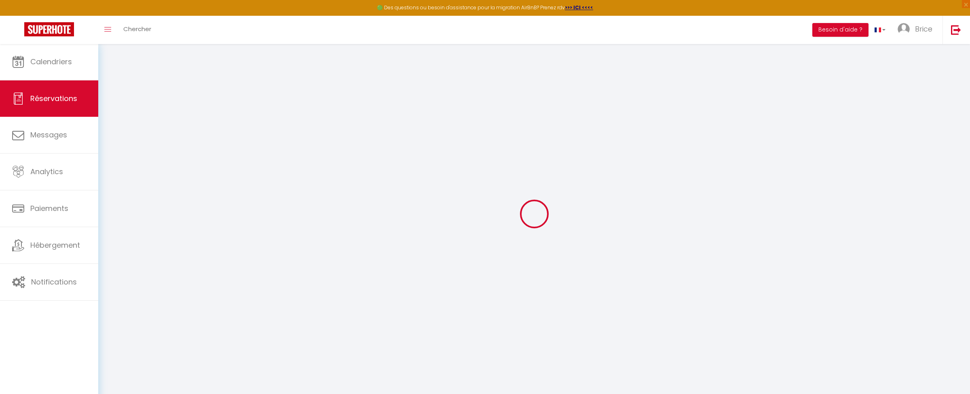
select select
select select "14"
checkbox input "false"
select select
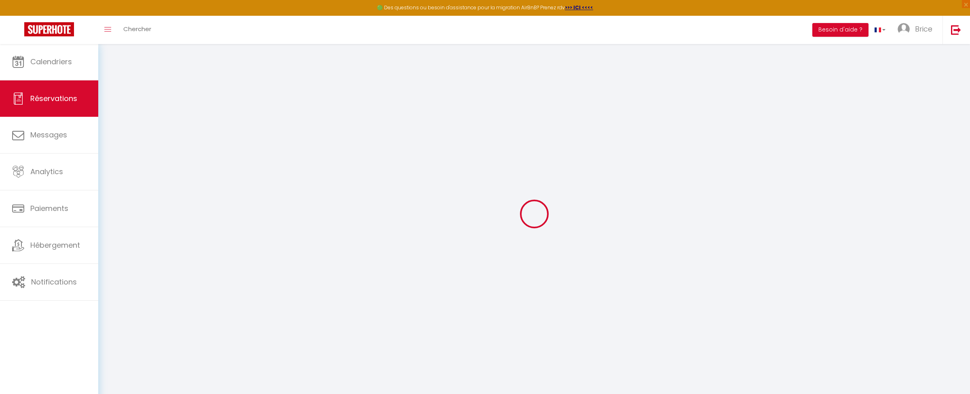
select select
checkbox input "false"
select select
checkbox input "false"
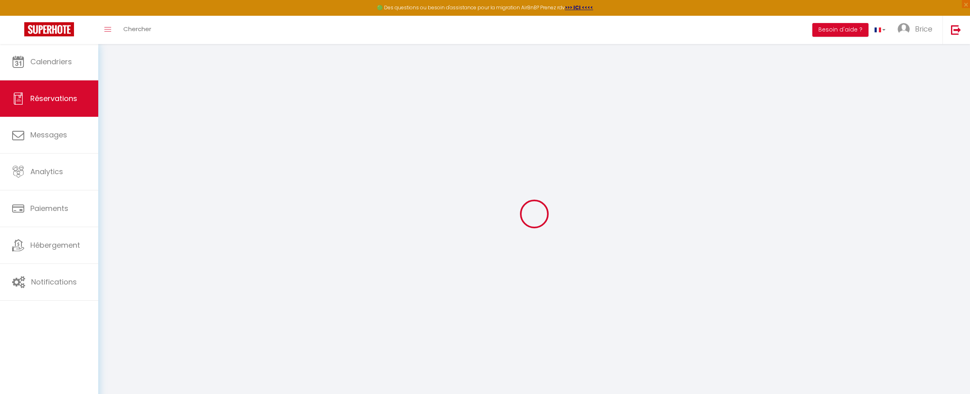
type textarea "Avoir de 110 euros du sejour précédent Avoir de 193,3 A regler 219,70 euros"
select select
checkbox input "false"
type input "55"
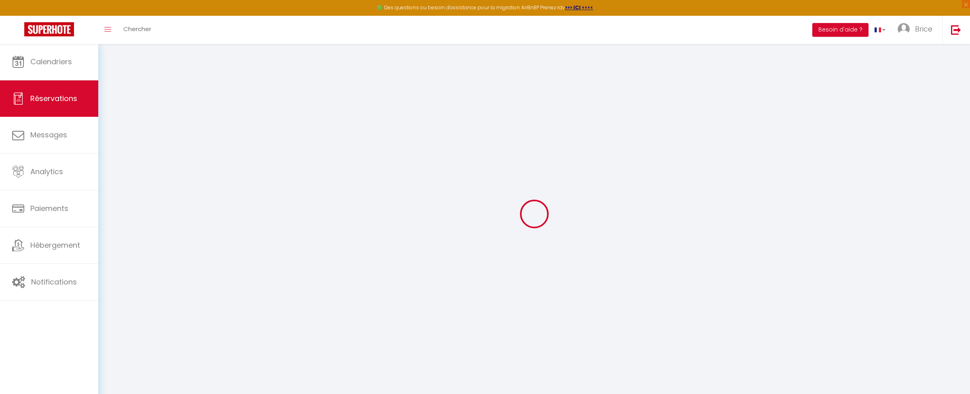
type input "33"
select select
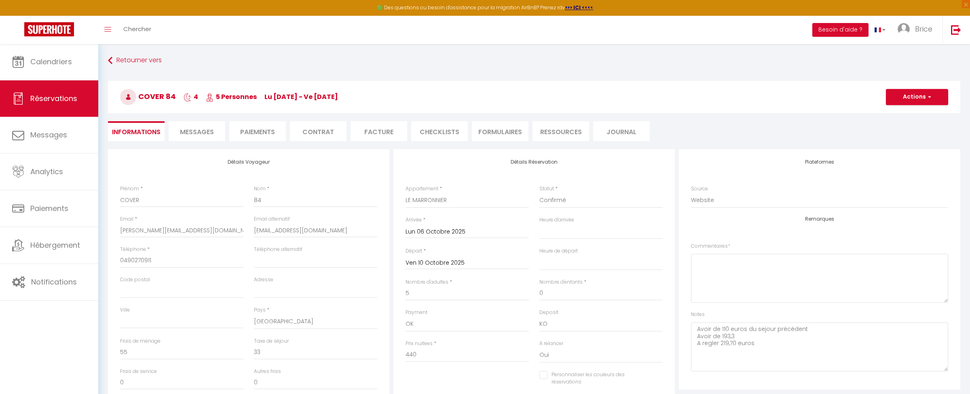
checkbox input "false"
select select "17:00"
select select "10:00"
click at [136, 61] on link "Retourner vers" at bounding box center [534, 60] width 852 height 15
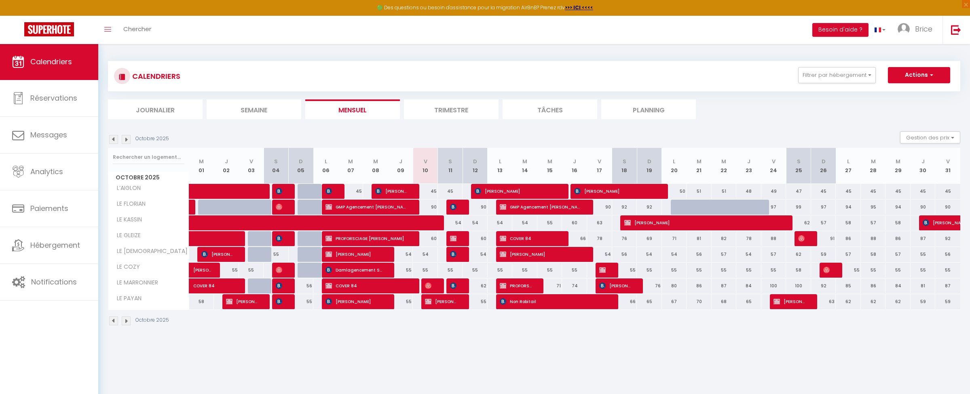
scroll to position [0, 0]
click at [529, 241] on span "COVER 84" at bounding box center [529, 238] width 59 height 15
select select "KO"
select select "0"
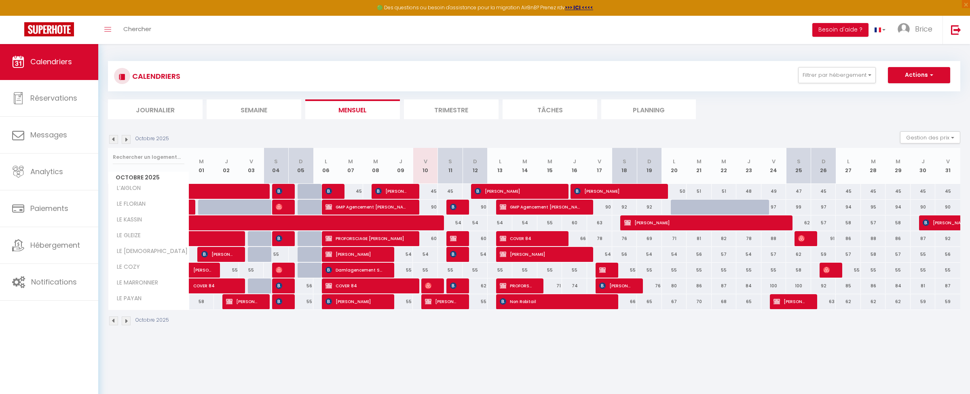
select select "0"
select select "1"
select select
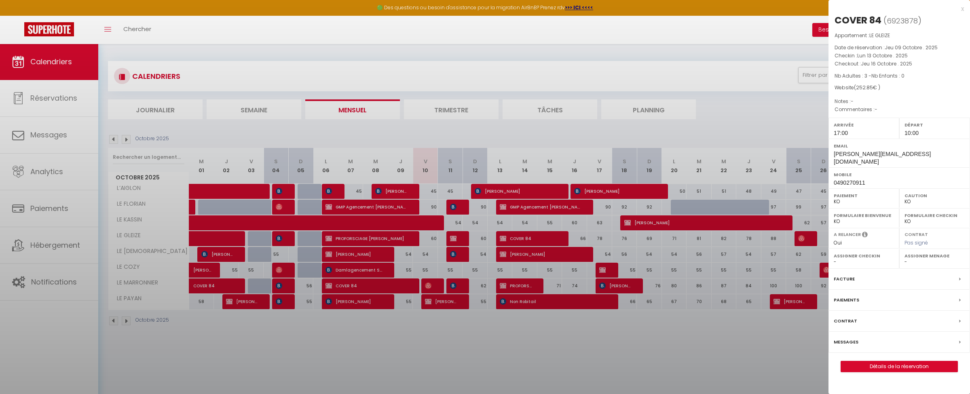
select select "49372"
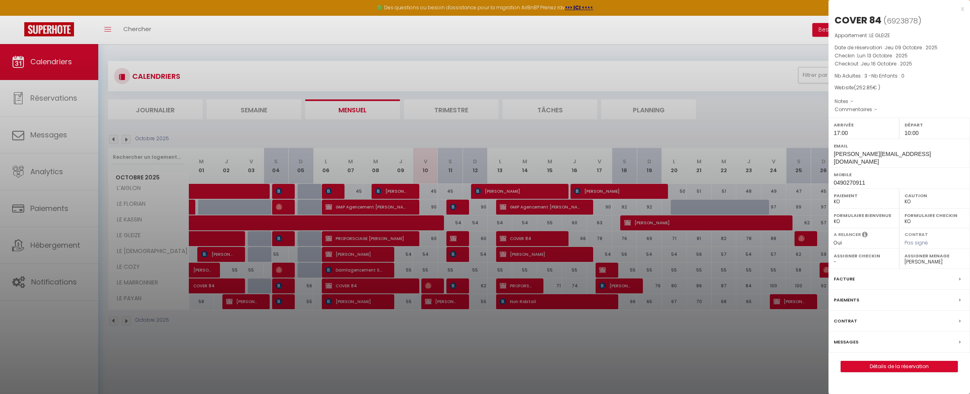
click at [905, 361] on link "Détails de la réservation" at bounding box center [899, 366] width 116 height 11
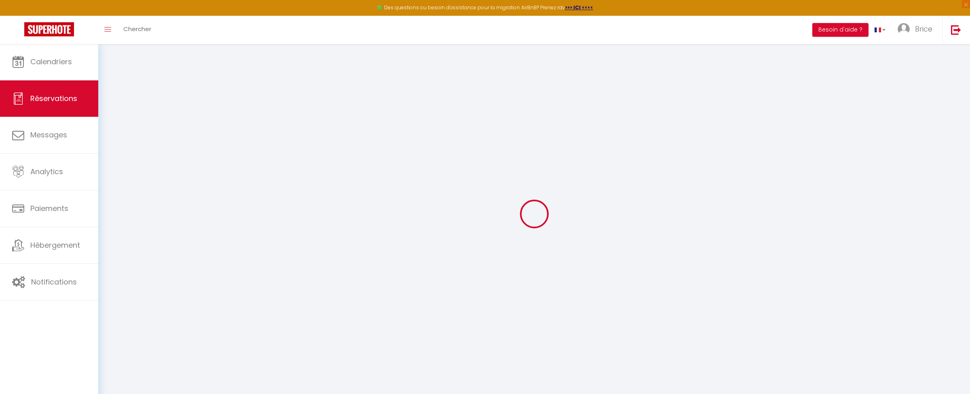
select select
checkbox input "false"
select select
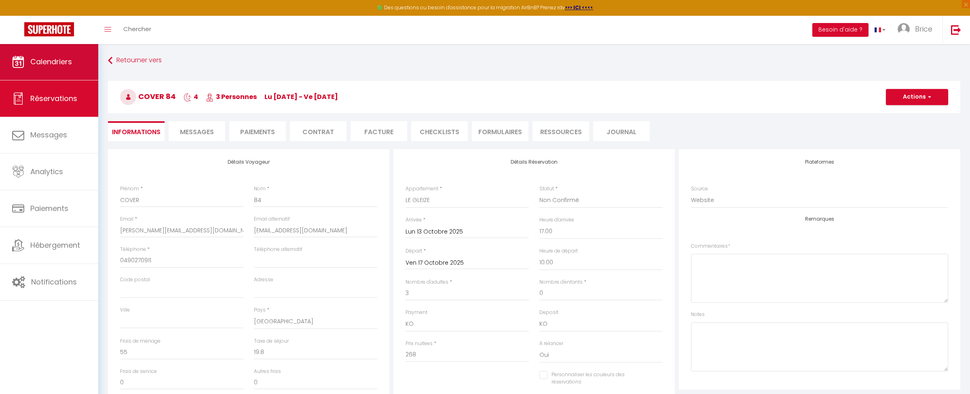
click at [50, 62] on span "Calendriers" at bounding box center [51, 62] width 42 height 10
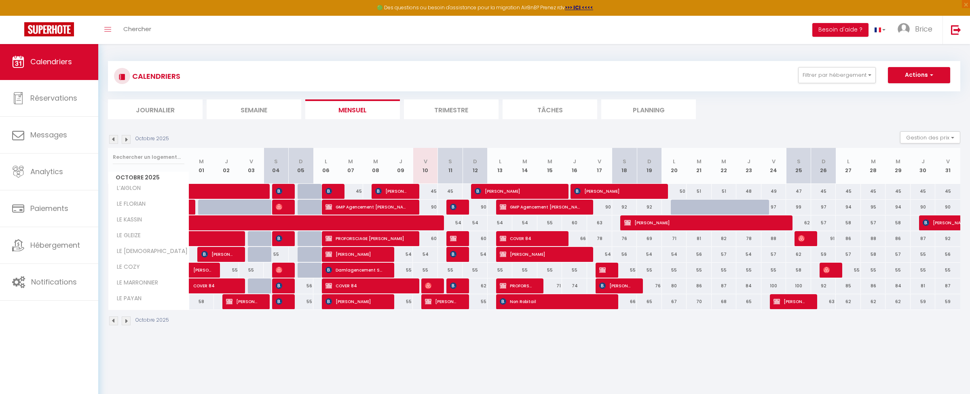
click at [115, 139] on img at bounding box center [113, 139] width 9 height 9
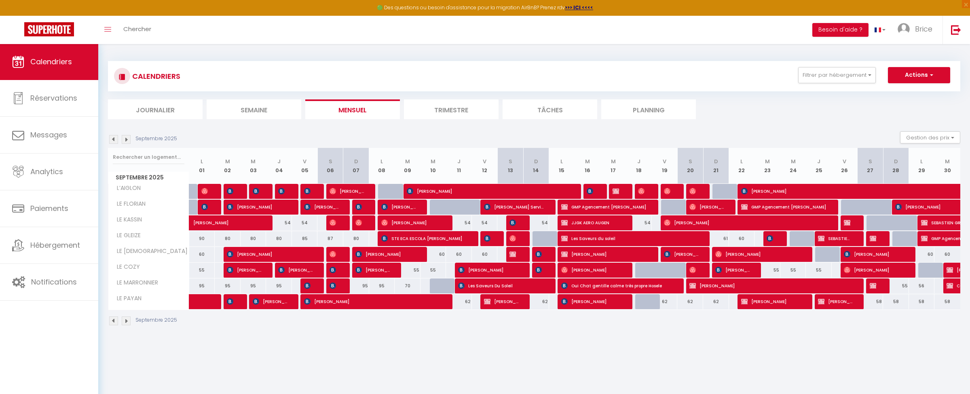
click at [952, 272] on img at bounding box center [949, 270] width 6 height 6
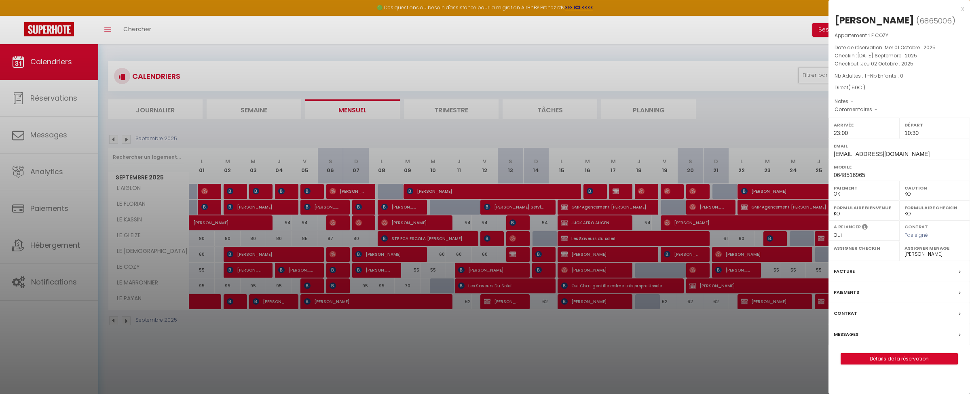
click at [906, 360] on link "Détails de la réservation" at bounding box center [899, 359] width 116 height 11
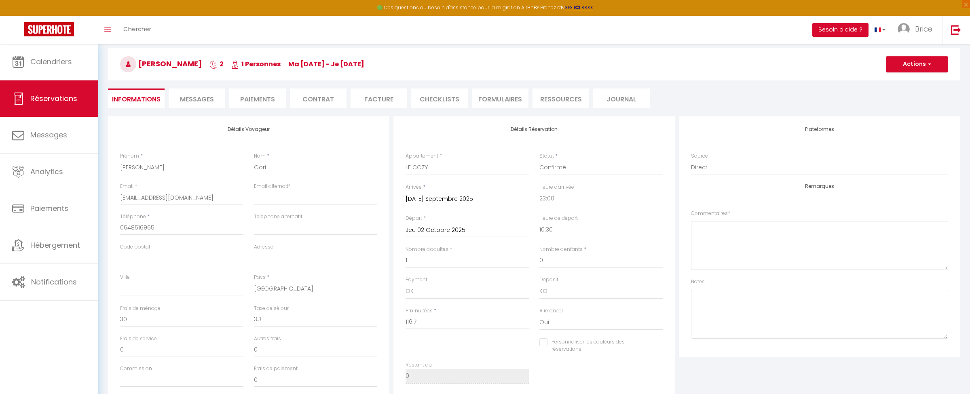
scroll to position [33, 0]
click at [63, 66] on span "Calendriers" at bounding box center [51, 62] width 42 height 10
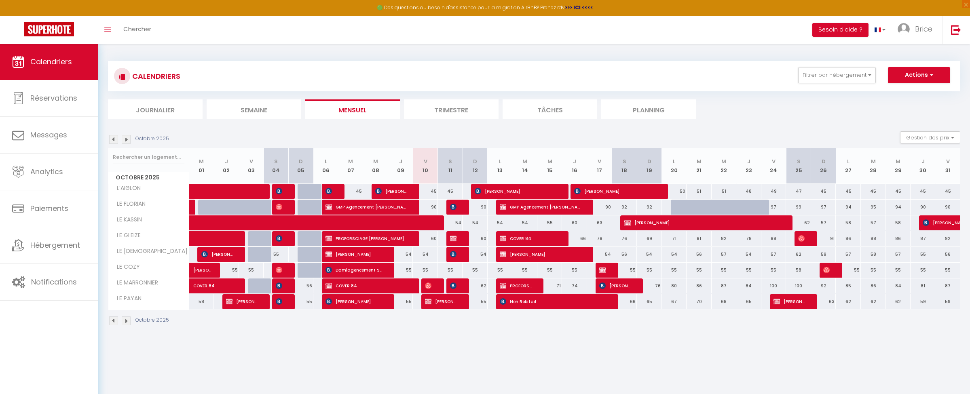
click at [351, 302] on span "Olivia Hozi" at bounding box center [354, 301] width 59 height 15
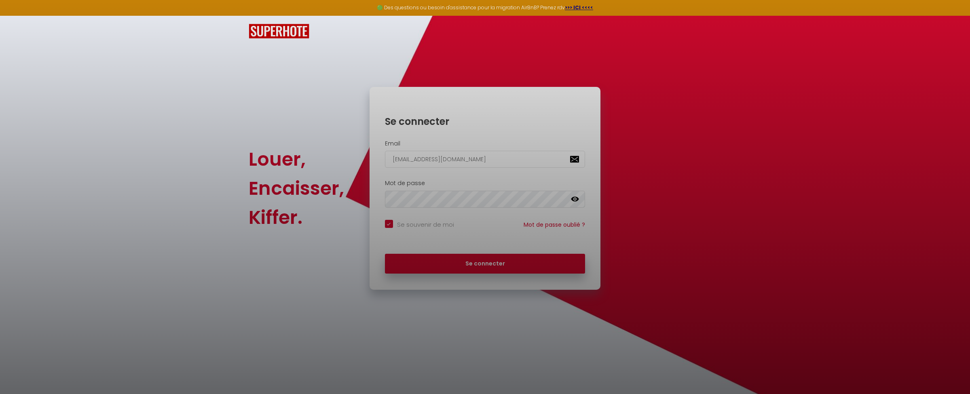
click at [475, 255] on div at bounding box center [485, 197] width 970 height 394
click at [475, 261] on div at bounding box center [485, 197] width 970 height 394
click at [477, 263] on div at bounding box center [485, 197] width 970 height 394
click at [414, 32] on div at bounding box center [485, 197] width 970 height 394
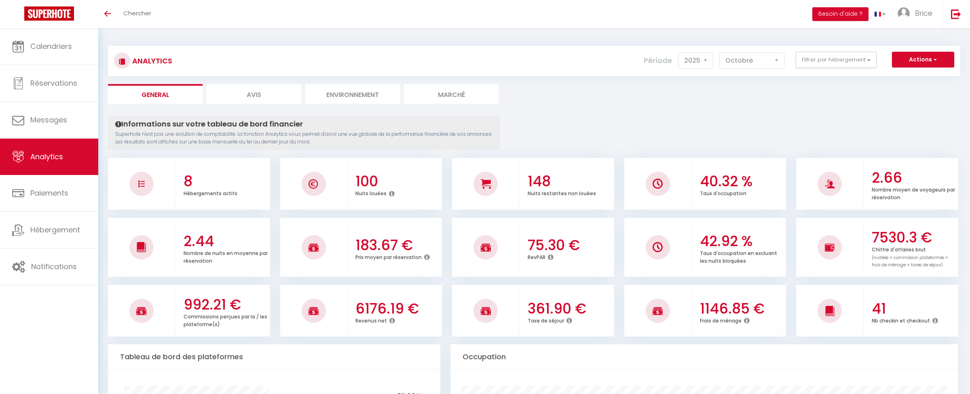
select select "2025"
select select "10"
click at [850, 17] on button "Besoin d'aide ?" at bounding box center [840, 14] width 56 height 14
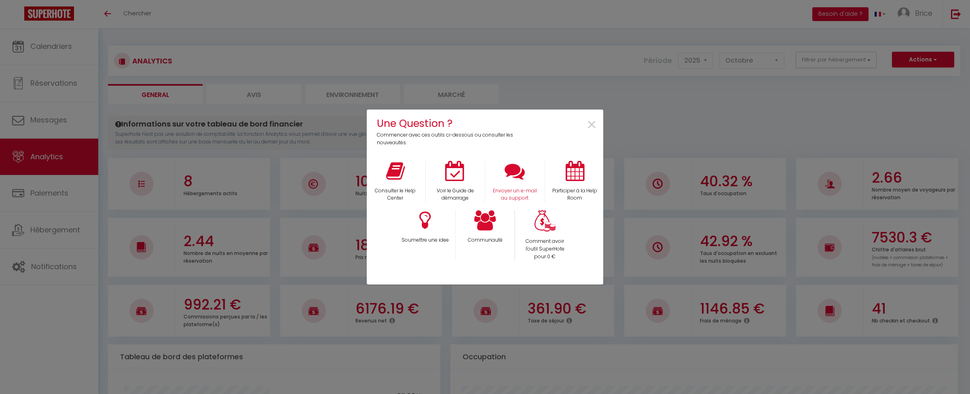
click at [507, 177] on icon at bounding box center [515, 171] width 20 height 20
click at [590, 122] on span "×" at bounding box center [591, 124] width 11 height 25
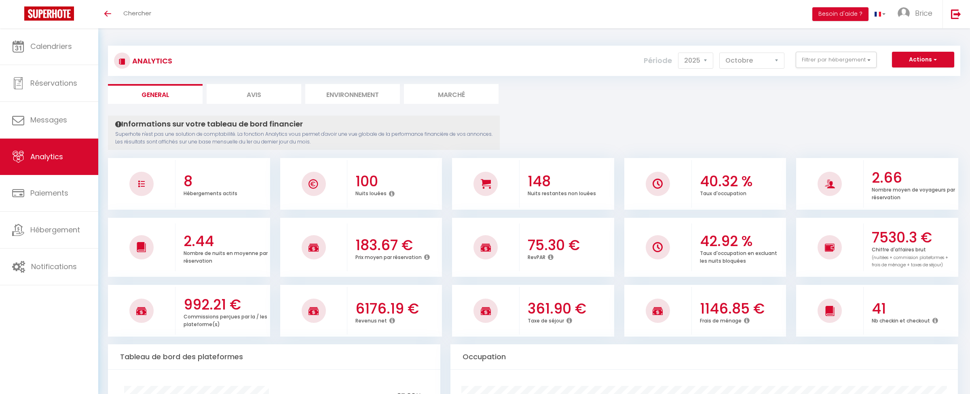
click at [58, 161] on span "Analytics" at bounding box center [46, 157] width 33 height 10
select select "2025"
select select "10"
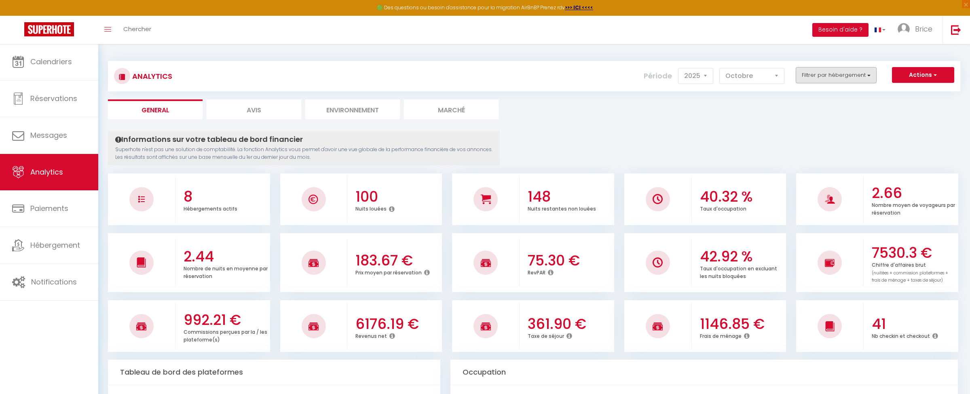
click at [844, 77] on button "Filtrer par hébergement" at bounding box center [836, 75] width 81 height 16
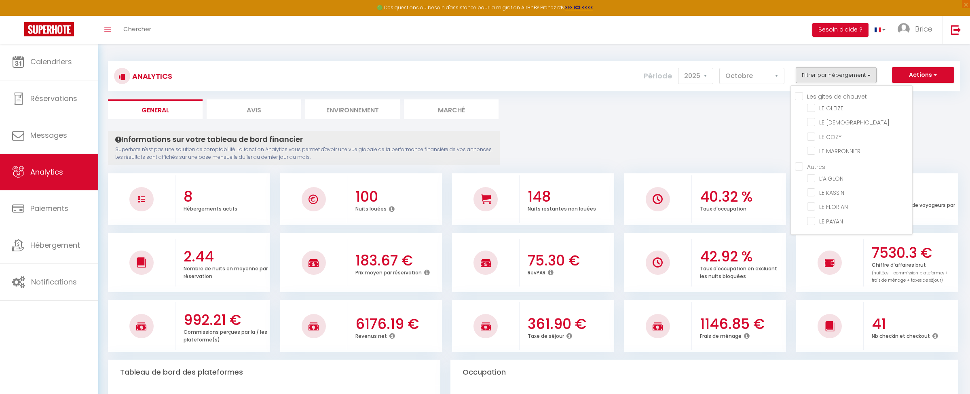
click at [798, 96] on chauvet "Les gites de chauvet" at bounding box center [853, 96] width 117 height 8
checkbox chauvet "true"
checkbox GLEIZE "true"
checkbox ZEN "true"
checkbox COZY "true"
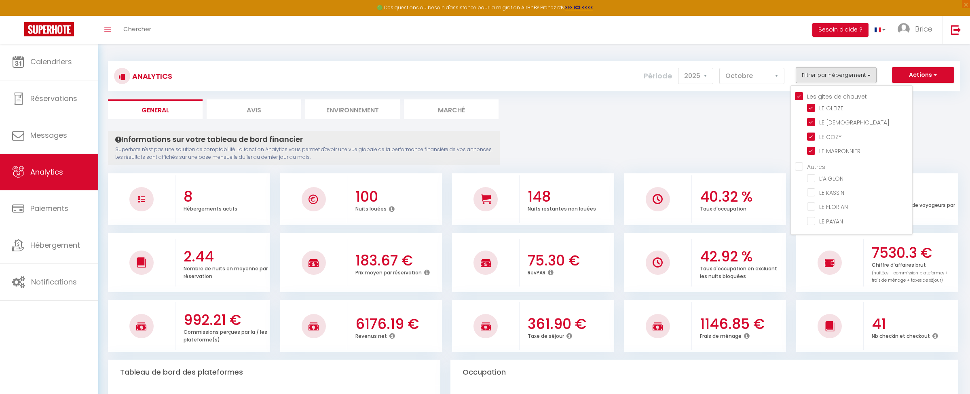
checkbox MARRONNIER "true"
checkbox input "false"
checkbox KASSIN "false"
checkbox FLORIAN "false"
checkbox PAYAN "false"
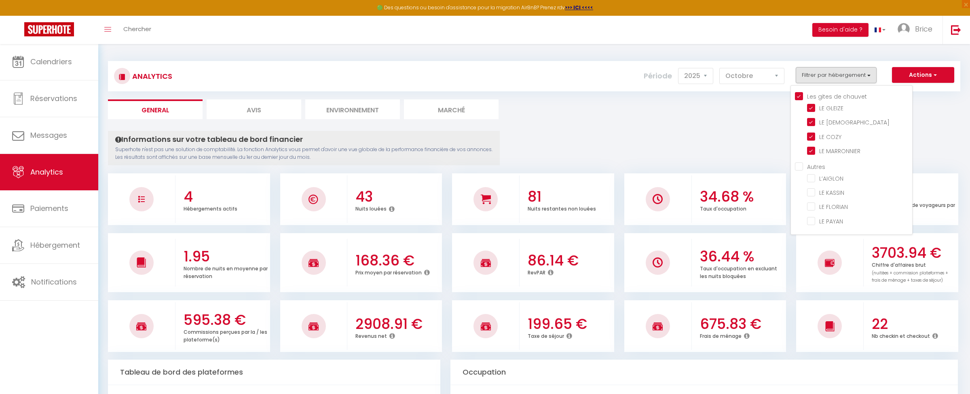
checkbox input "false"
checkbox KASSIN "false"
checkbox FLORIAN "false"
checkbox PAYAN "false"
click at [814, 193] on KASSIN "checkbox" at bounding box center [859, 192] width 105 height 8
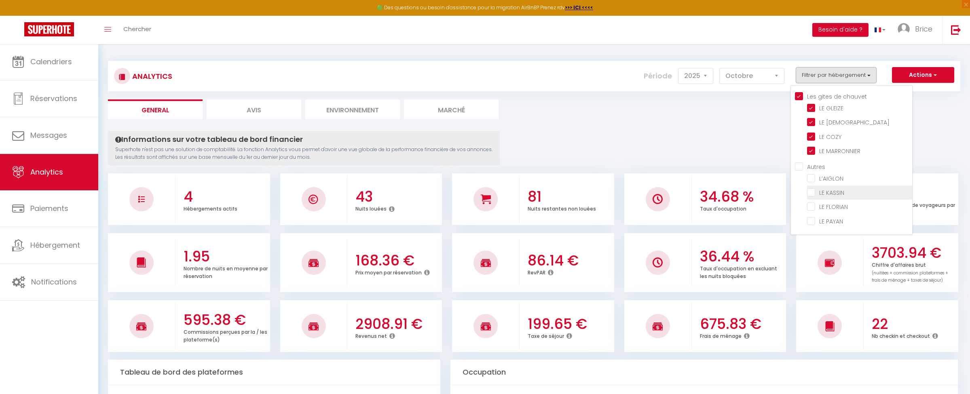
checkbox KASSIN "true"
checkbox input "false"
checkbox FLORIAN "false"
checkbox PAYAN "false"
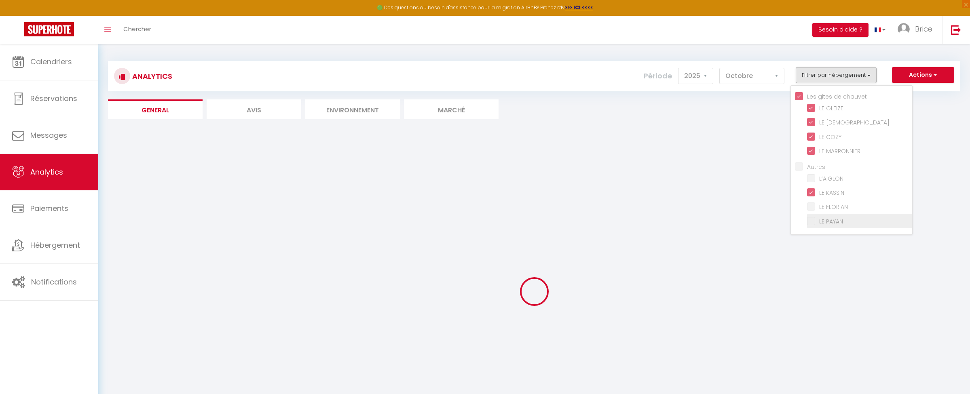
checkbox input "false"
checkbox FLORIAN "false"
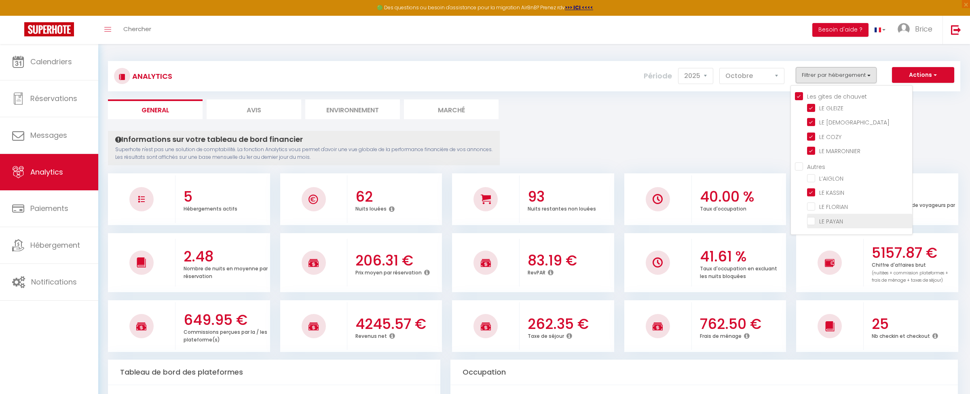
drag, startPoint x: 812, startPoint y: 215, endPoint x: 812, endPoint y: 219, distance: 4.5
click at [812, 219] on PAYAN "checkbox" at bounding box center [859, 220] width 105 height 8
checkbox PAYAN "true"
checkbox input "false"
checkbox FLORIAN "false"
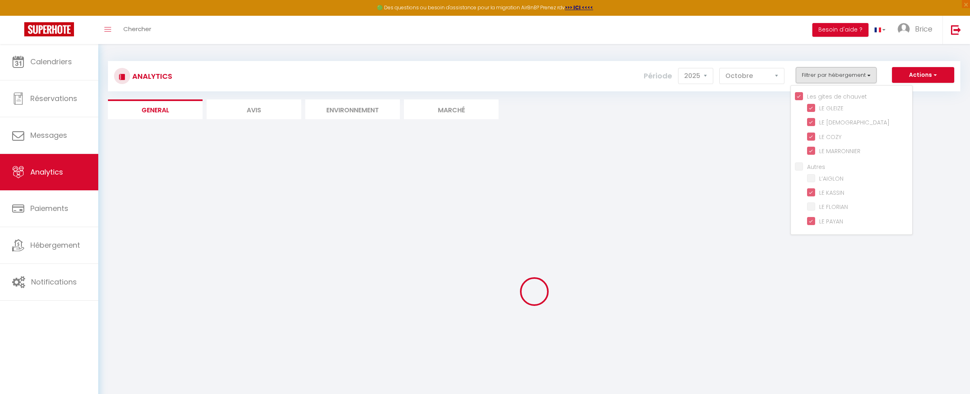
checkbox input "false"
checkbox FLORIAN "false"
